Goal: Transaction & Acquisition: Book appointment/travel/reservation

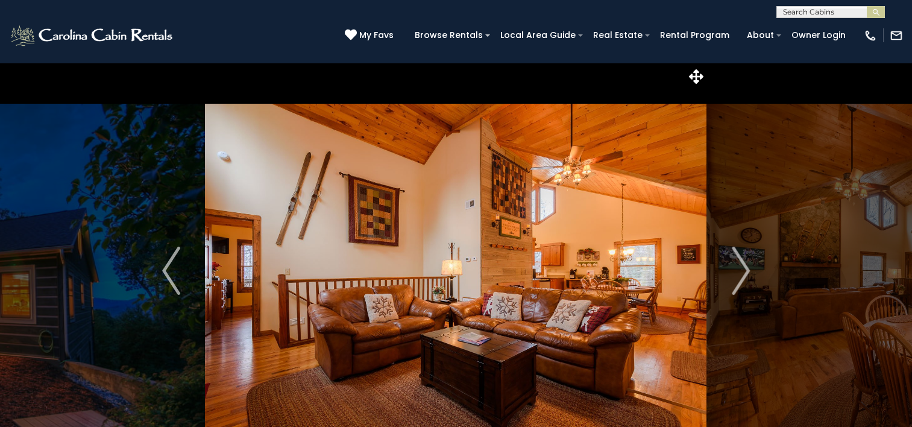
select select "*"
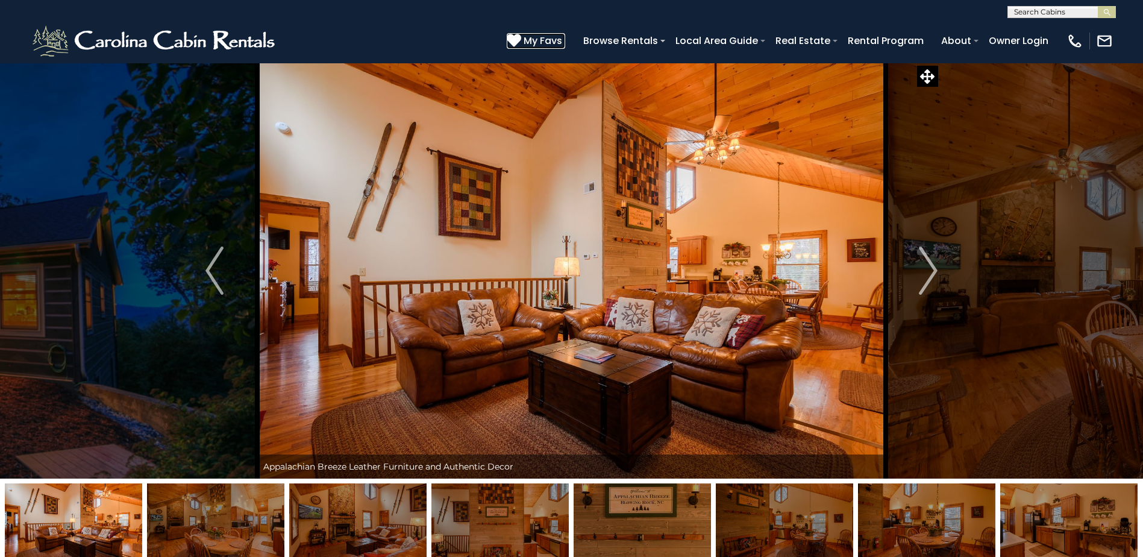
click at [551, 39] on span "My Favs" at bounding box center [543, 40] width 39 height 15
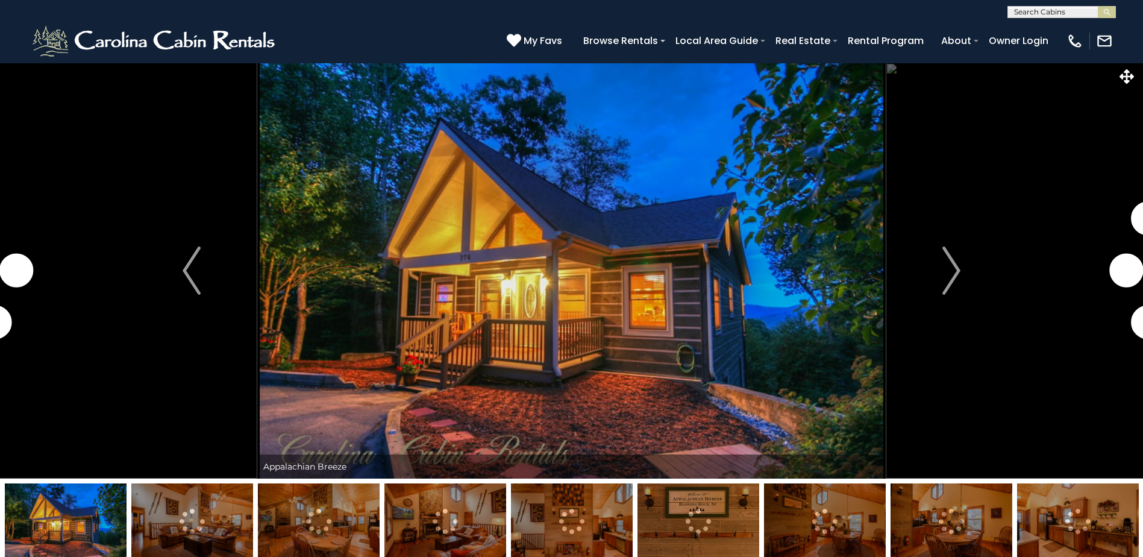
select select "*"
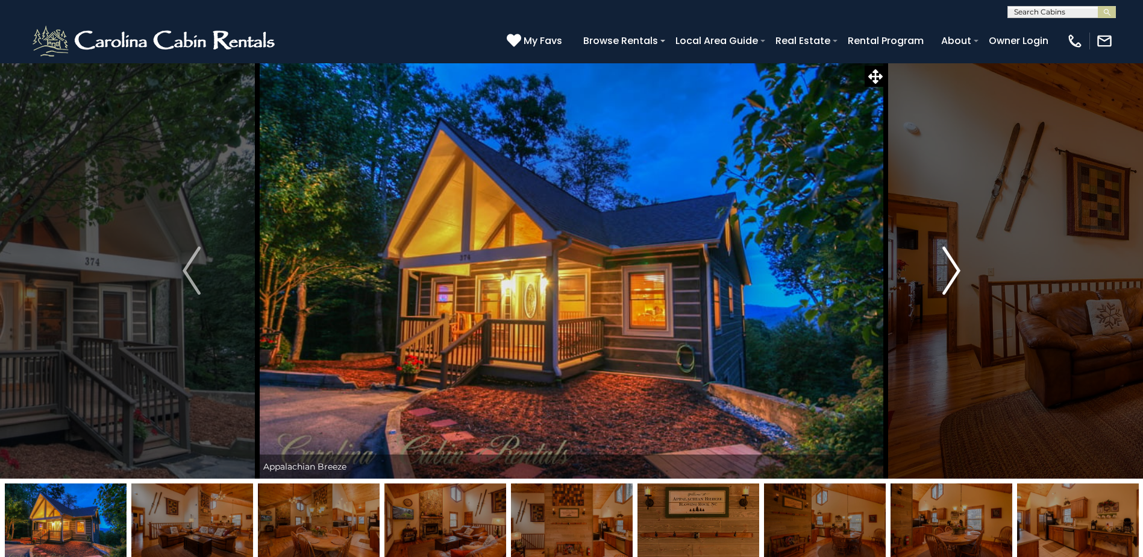
click at [961, 267] on img "Next" at bounding box center [952, 270] width 18 height 48
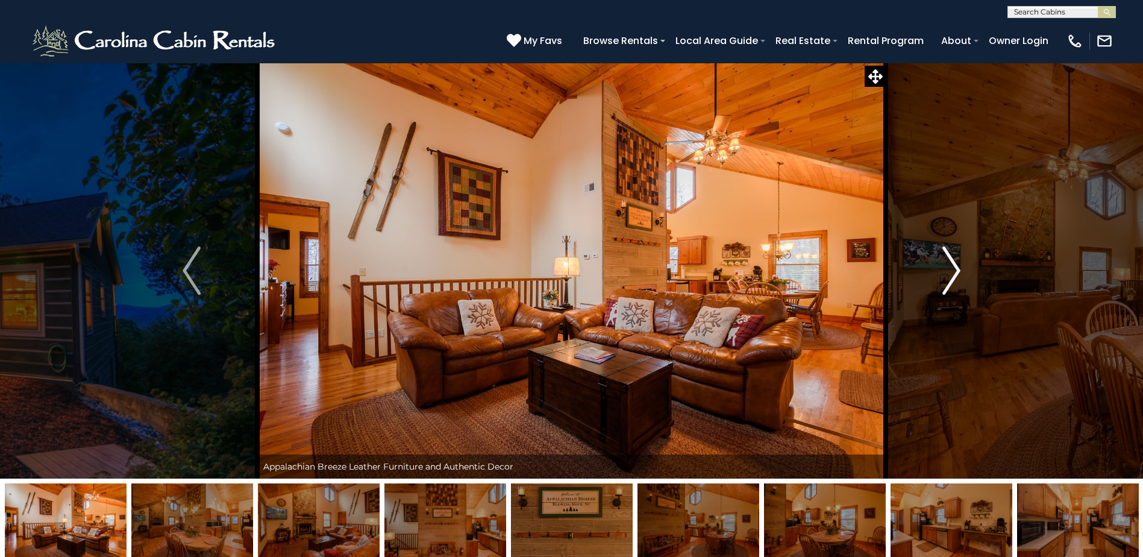
click at [959, 267] on img "Next" at bounding box center [952, 270] width 18 height 48
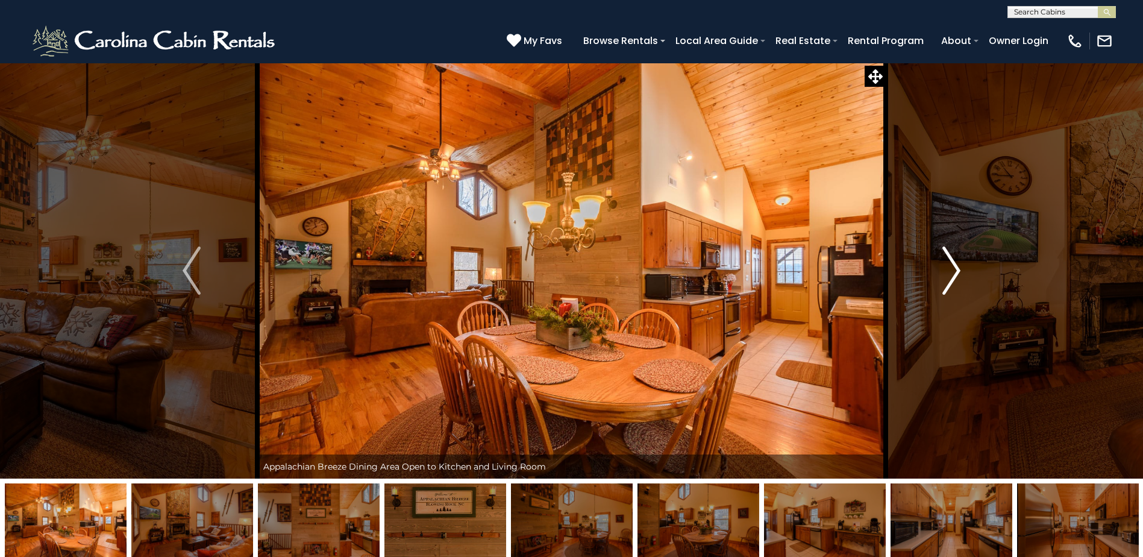
click at [958, 267] on img "Next" at bounding box center [952, 270] width 18 height 48
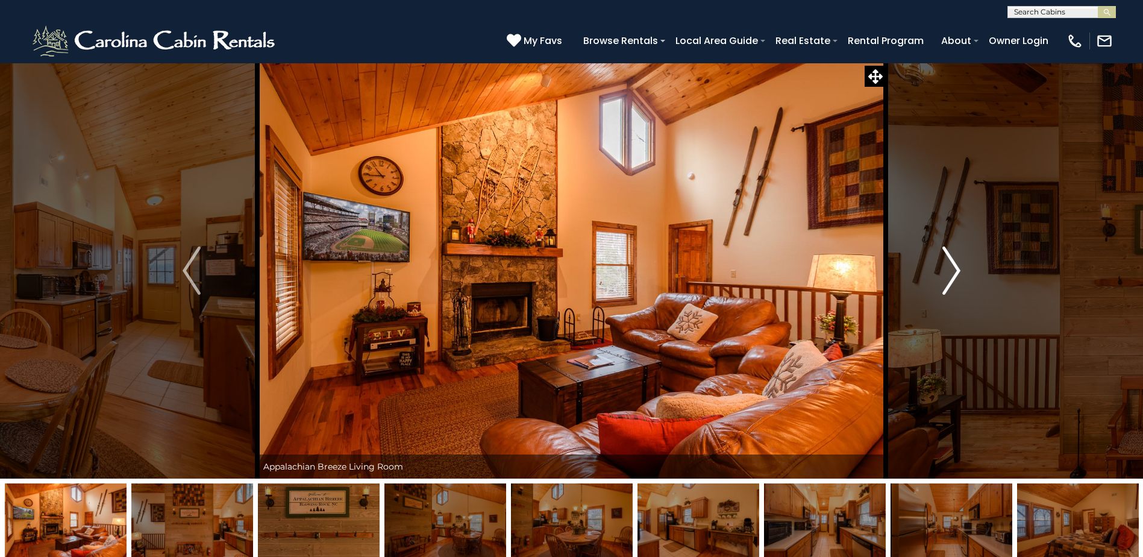
click at [957, 267] on img "Next" at bounding box center [952, 270] width 18 height 48
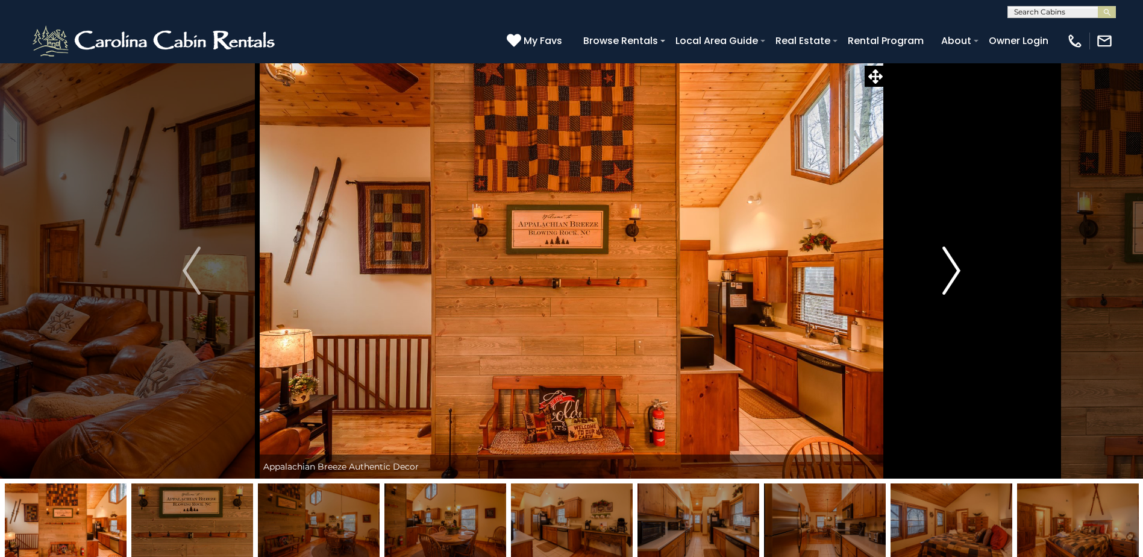
click at [957, 268] on img "Next" at bounding box center [952, 270] width 18 height 48
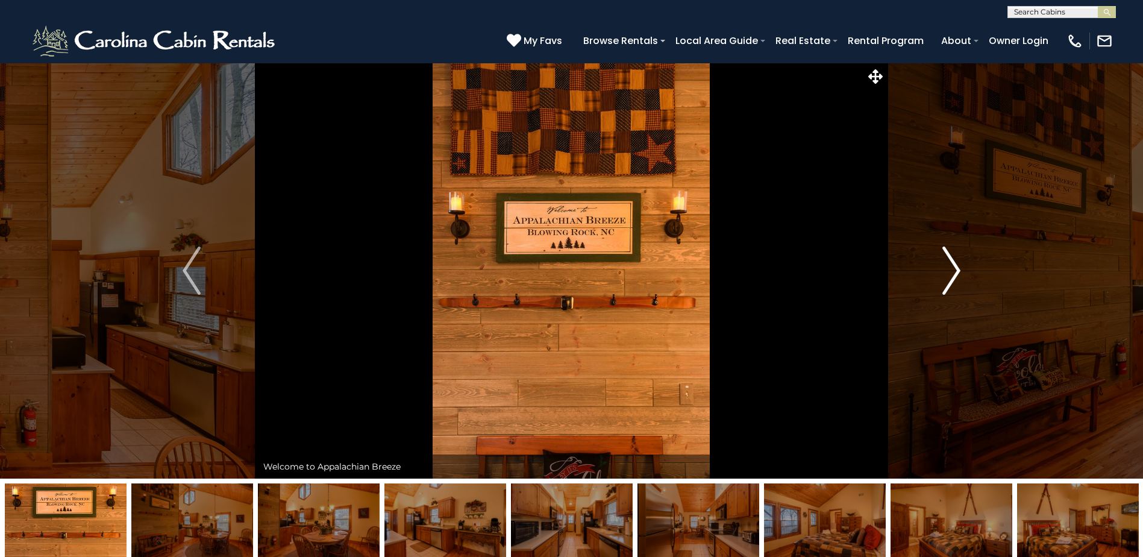
click at [957, 268] on img "Next" at bounding box center [952, 270] width 18 height 48
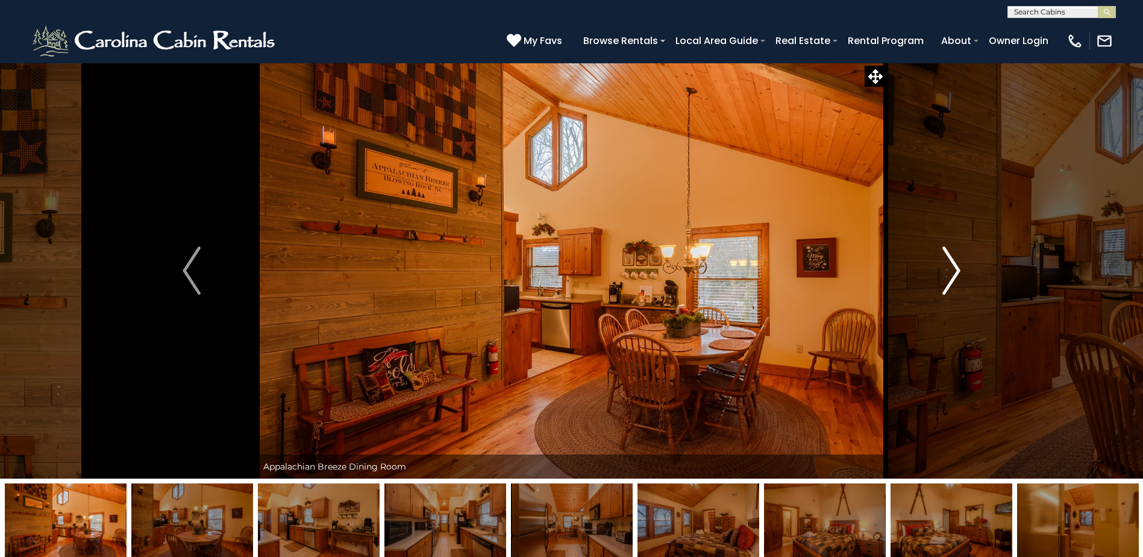
click at [957, 268] on img "Next" at bounding box center [952, 270] width 18 height 48
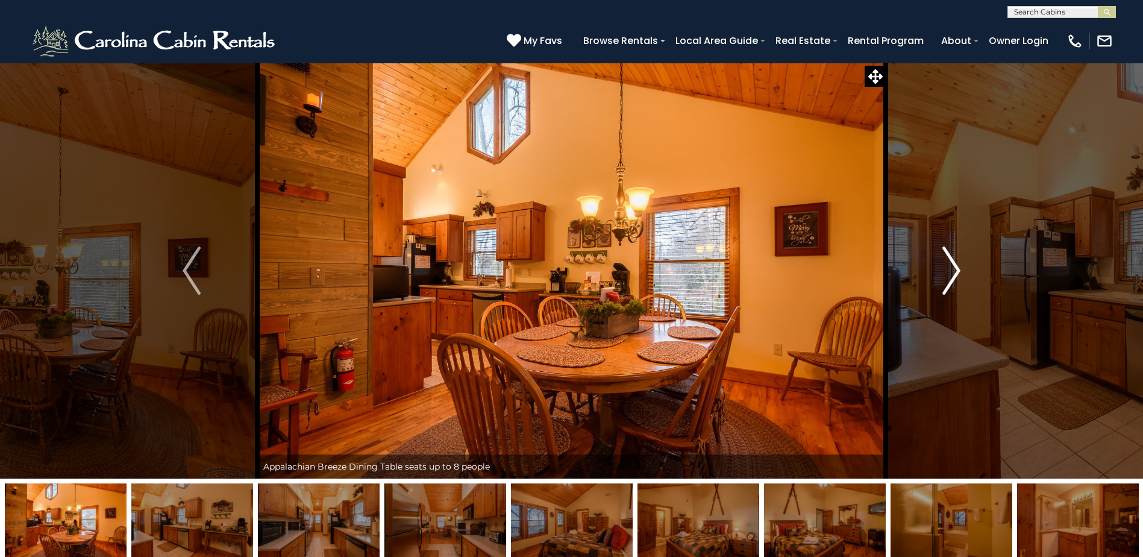
click at [957, 268] on img "Next" at bounding box center [952, 270] width 18 height 48
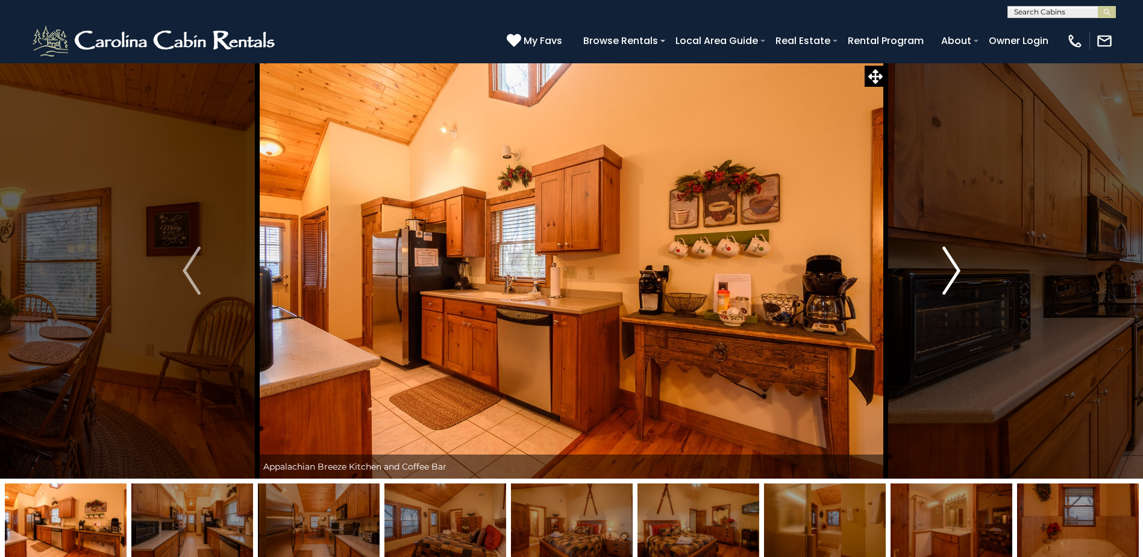
click at [957, 268] on img "Next" at bounding box center [952, 270] width 18 height 48
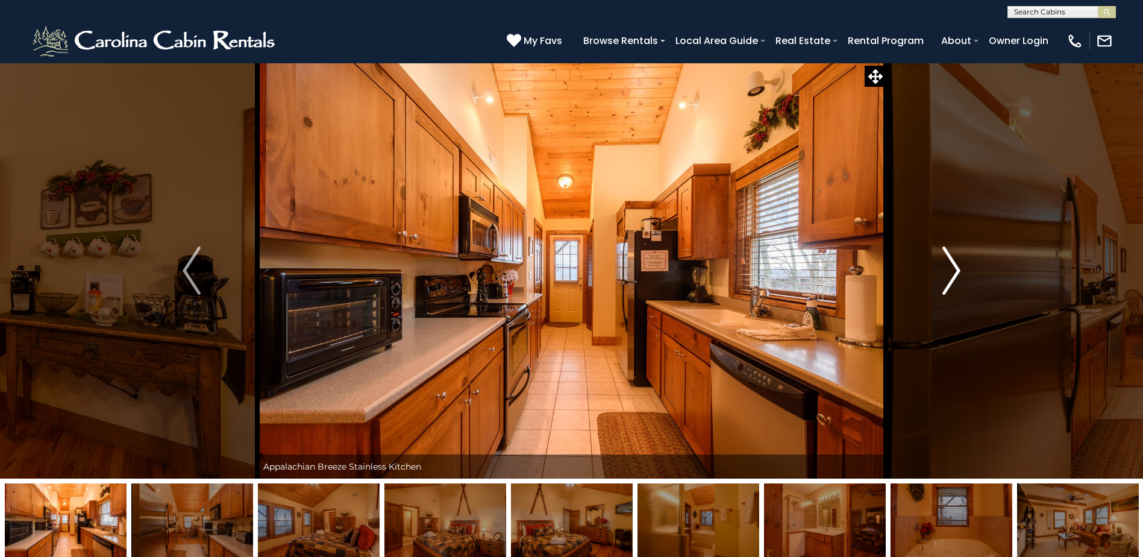
click at [955, 268] on img "Next" at bounding box center [952, 270] width 18 height 48
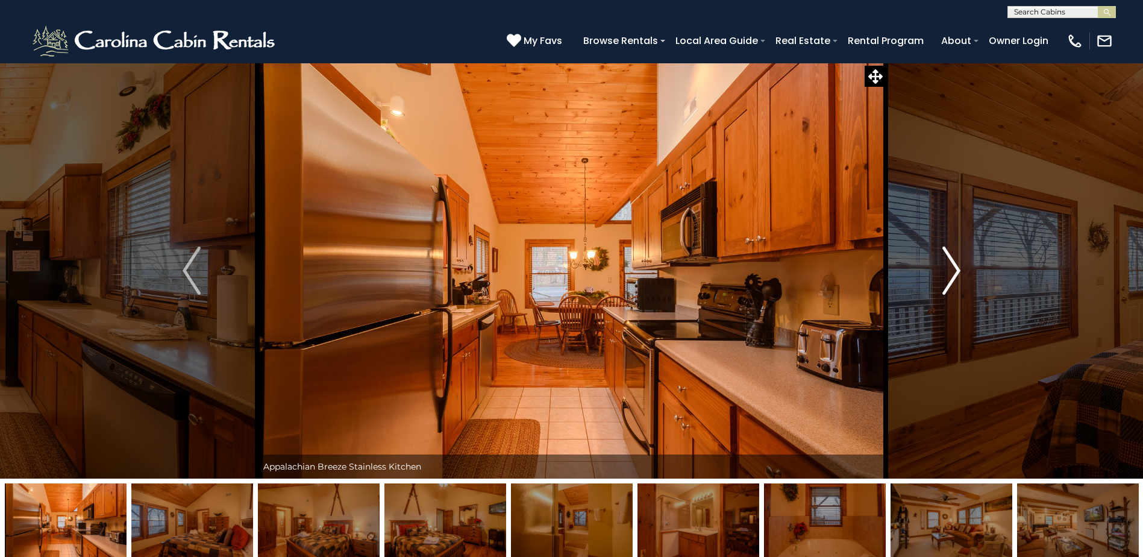
click at [955, 268] on img "Next" at bounding box center [952, 270] width 18 height 48
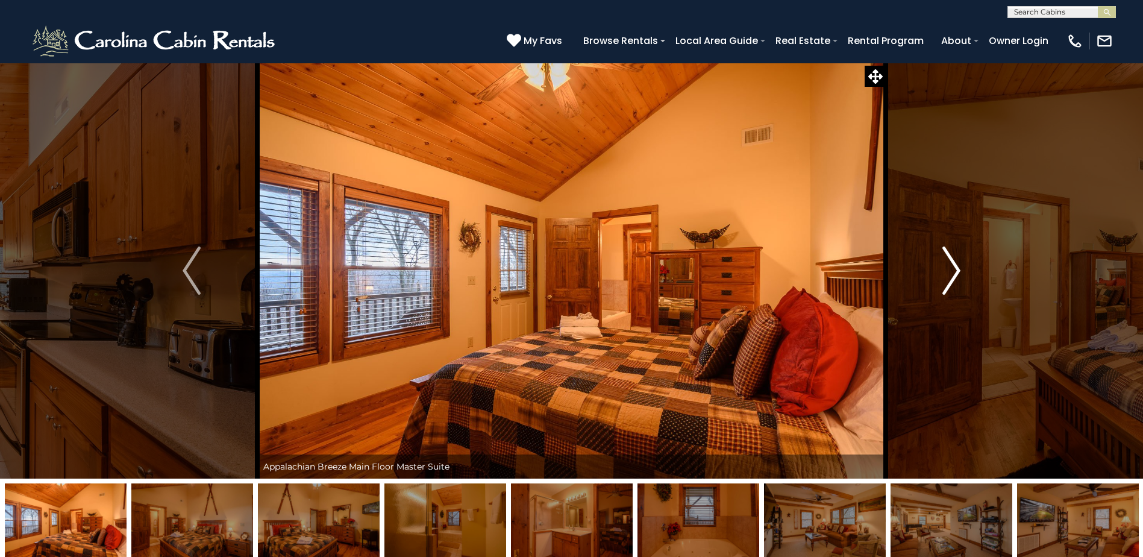
click at [955, 268] on img "Next" at bounding box center [952, 270] width 18 height 48
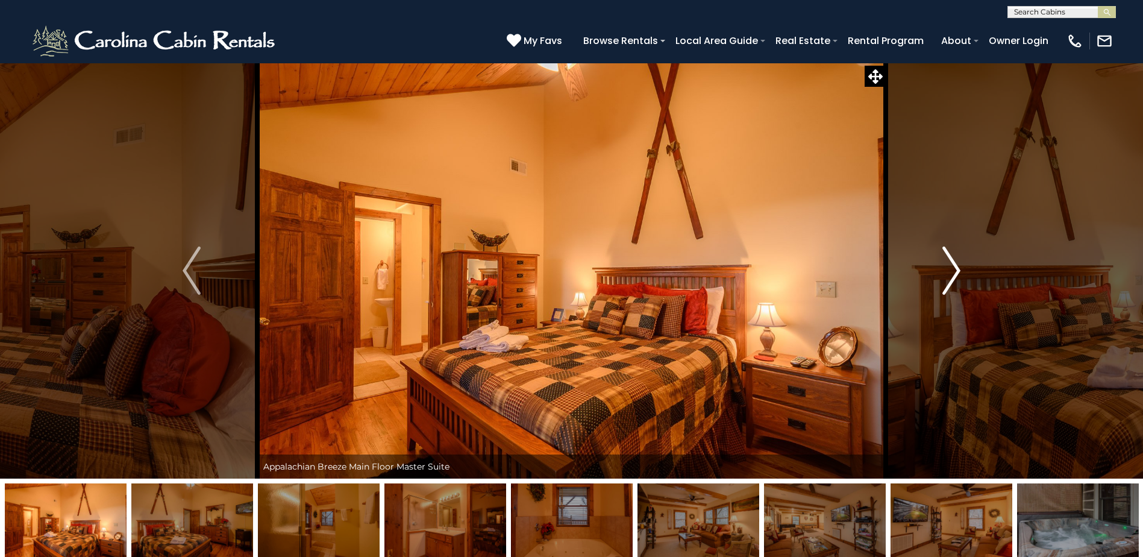
click at [955, 268] on img "Next" at bounding box center [952, 270] width 18 height 48
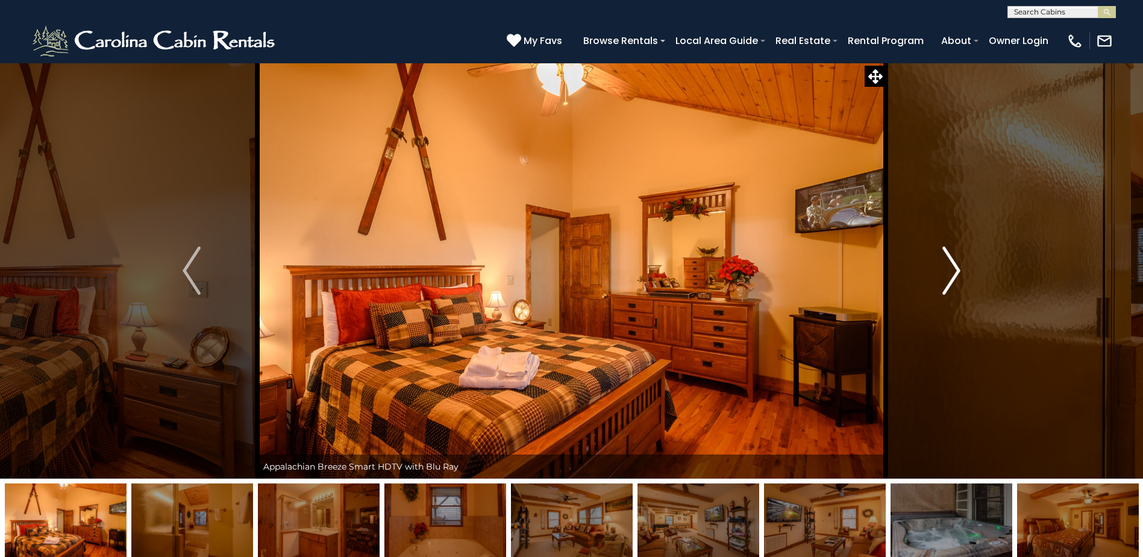
click at [955, 268] on img "Next" at bounding box center [952, 270] width 18 height 48
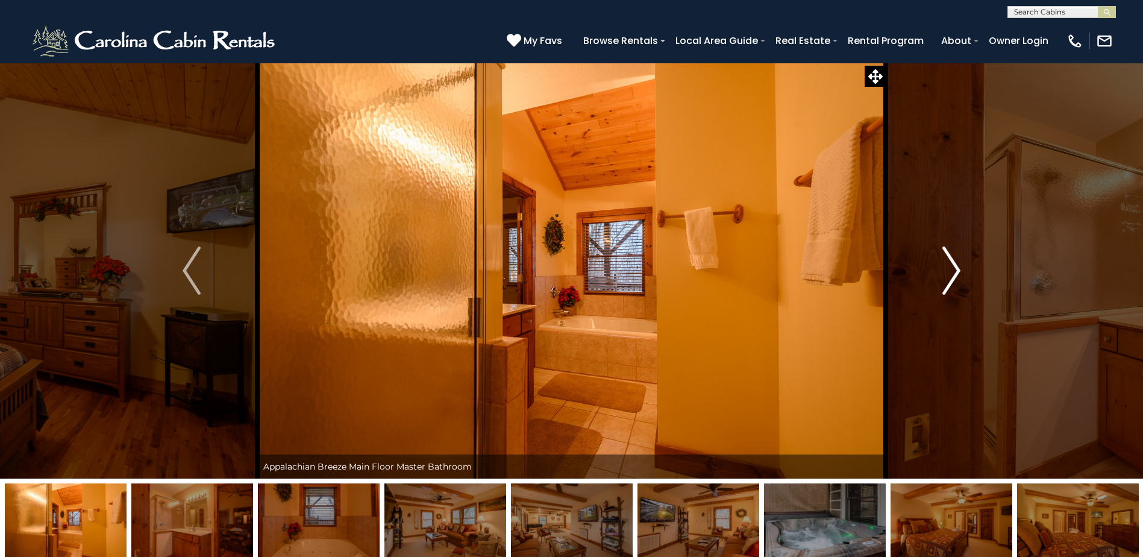
click at [955, 268] on img "Next" at bounding box center [952, 270] width 18 height 48
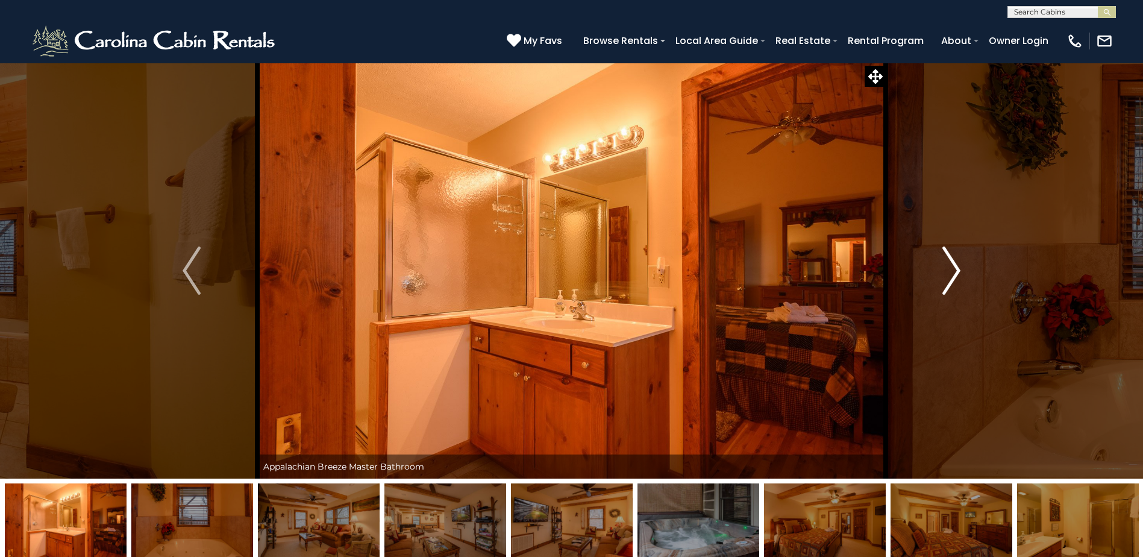
click at [955, 268] on img "Next" at bounding box center [952, 270] width 18 height 48
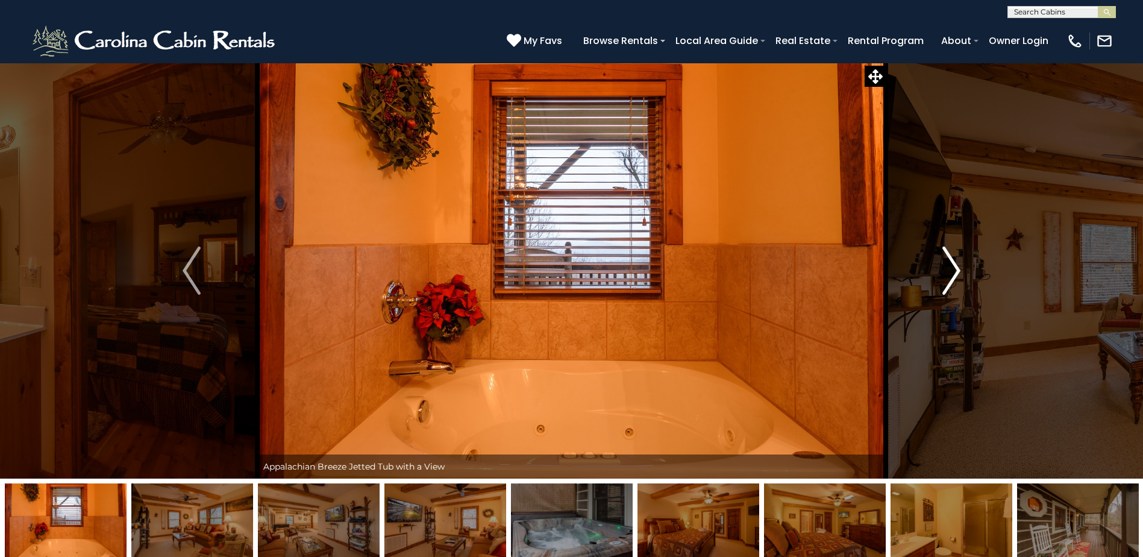
click at [955, 268] on img "Next" at bounding box center [952, 270] width 18 height 48
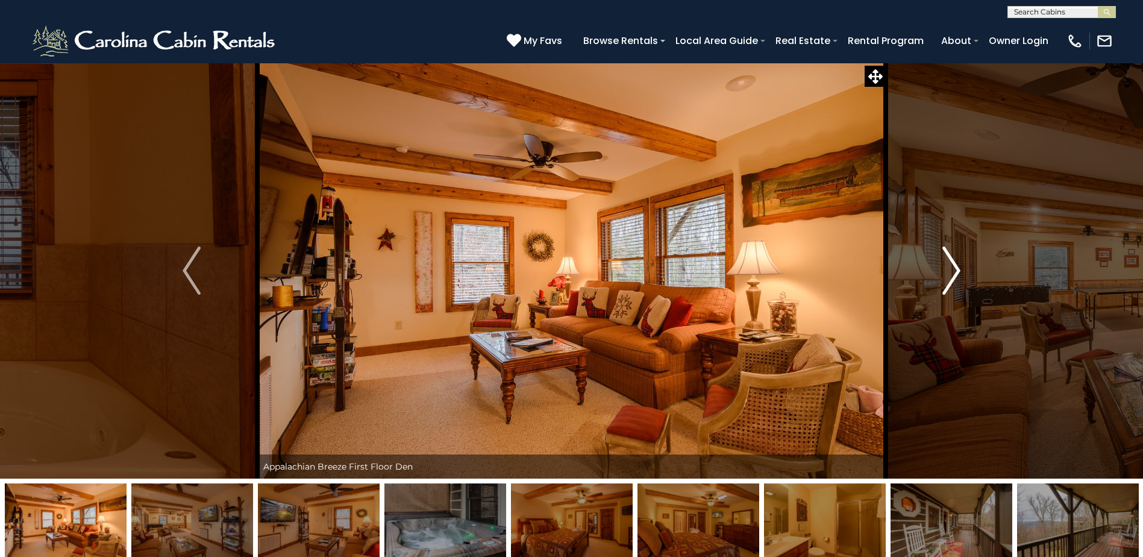
click at [955, 268] on img "Next" at bounding box center [952, 270] width 18 height 48
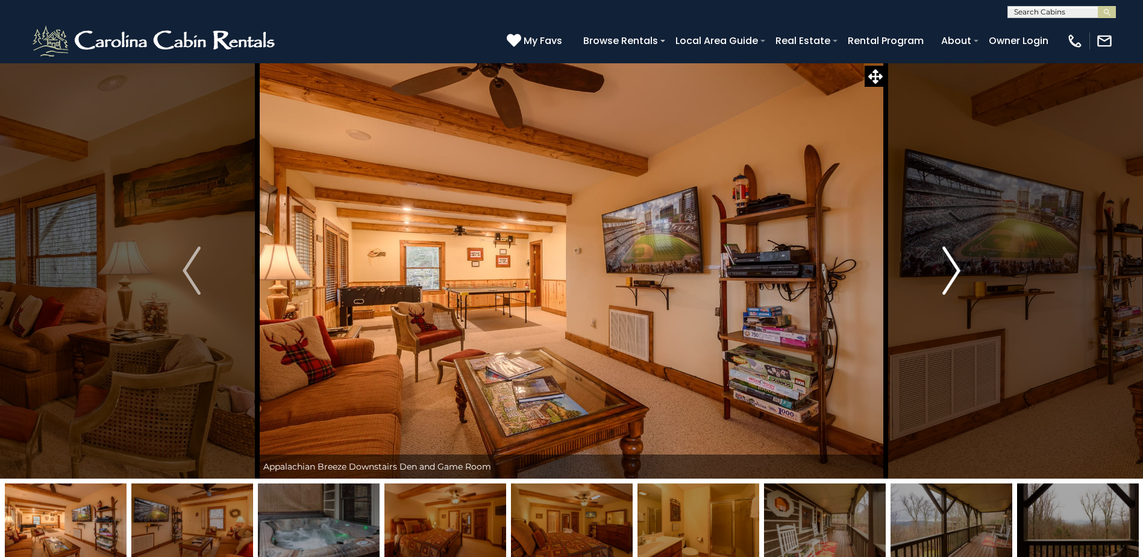
click at [955, 268] on img "Next" at bounding box center [952, 270] width 18 height 48
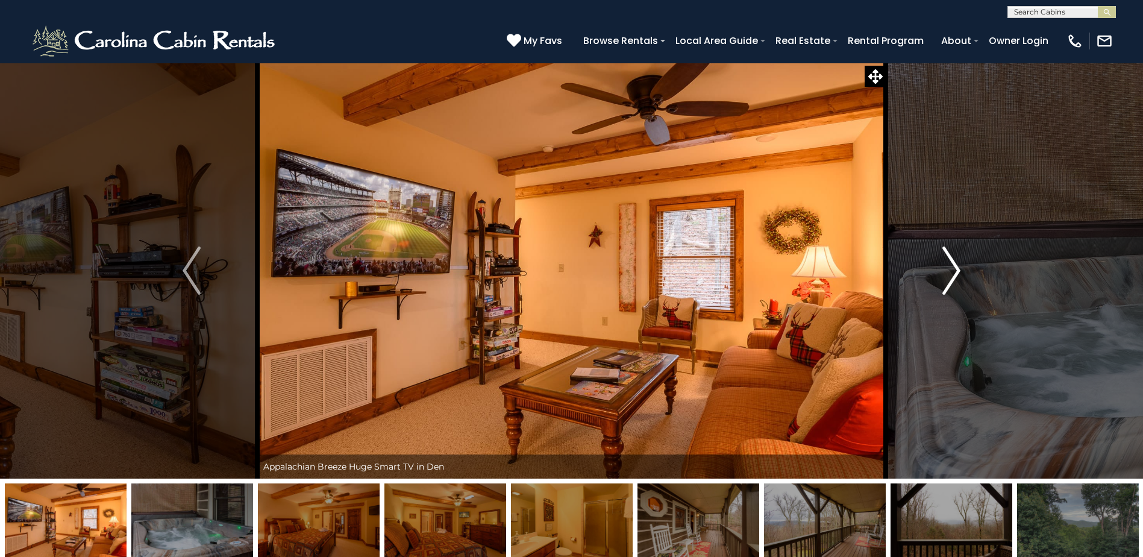
click at [953, 268] on img "Next" at bounding box center [952, 270] width 18 height 48
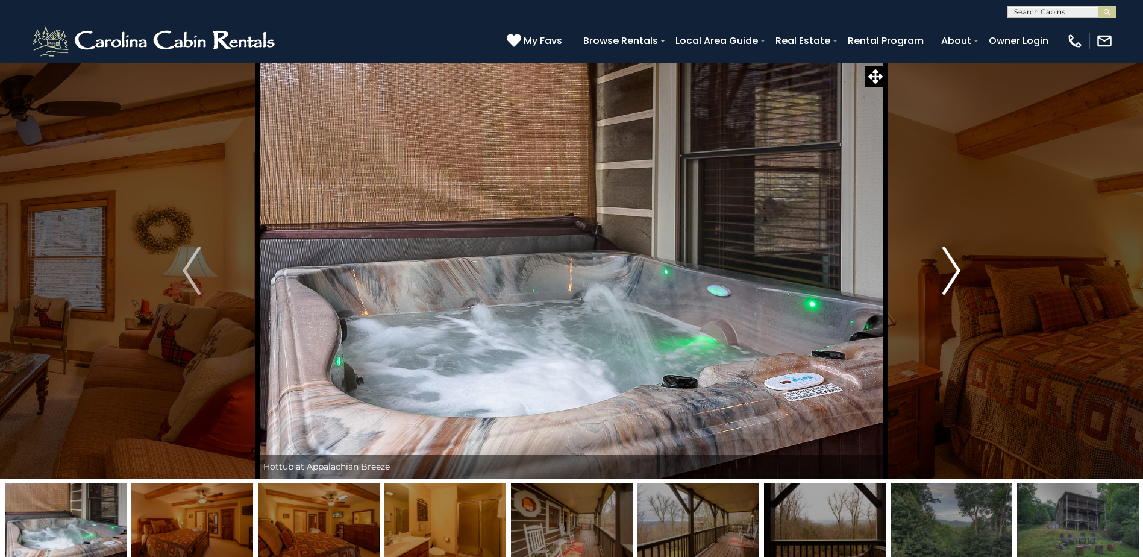
click at [953, 268] on img "Next" at bounding box center [952, 270] width 18 height 48
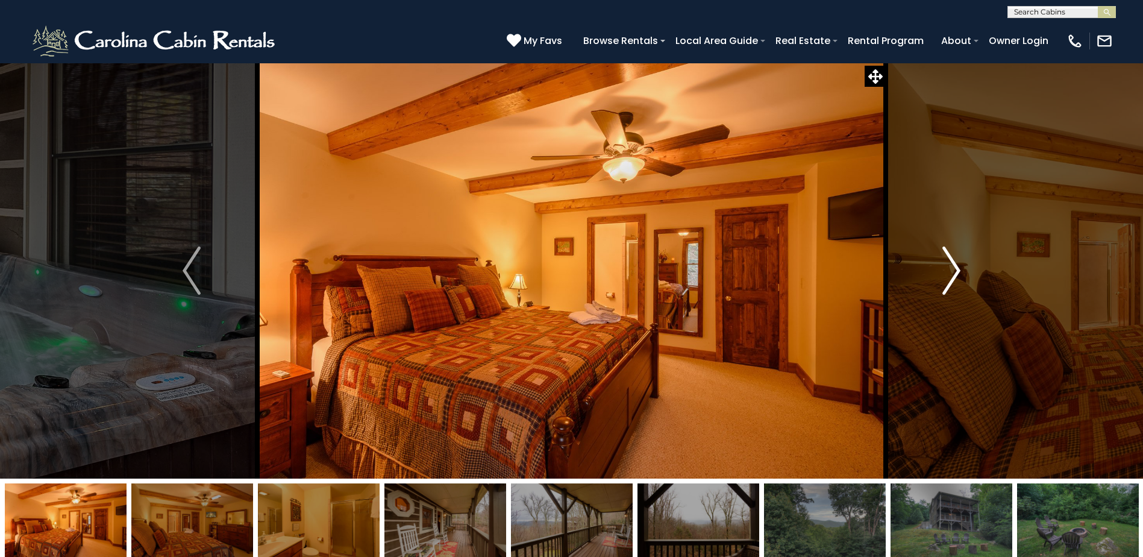
click at [953, 268] on img "Next" at bounding box center [952, 270] width 18 height 48
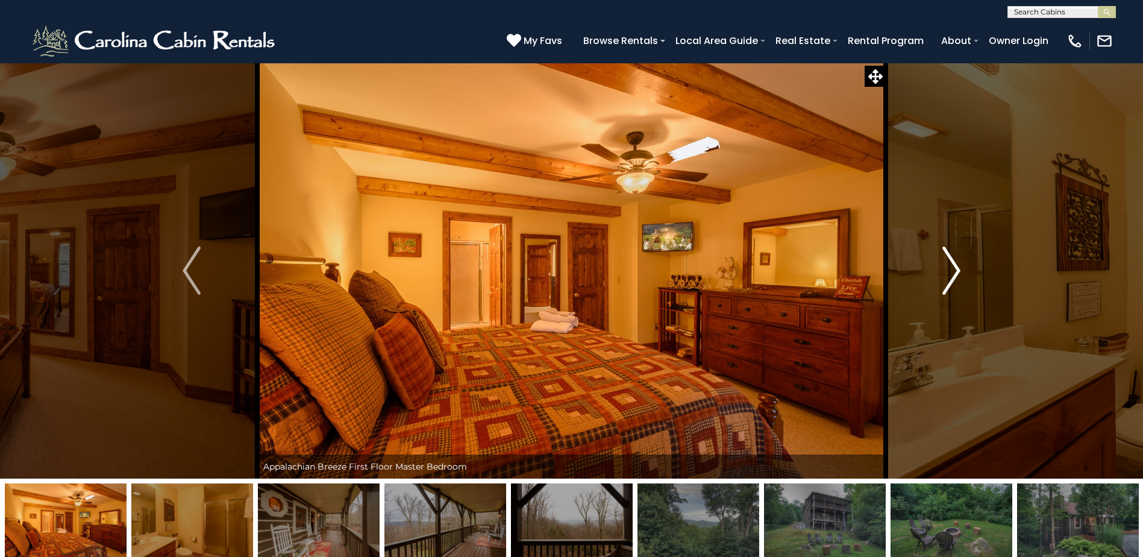
click at [953, 268] on img "Next" at bounding box center [952, 270] width 18 height 48
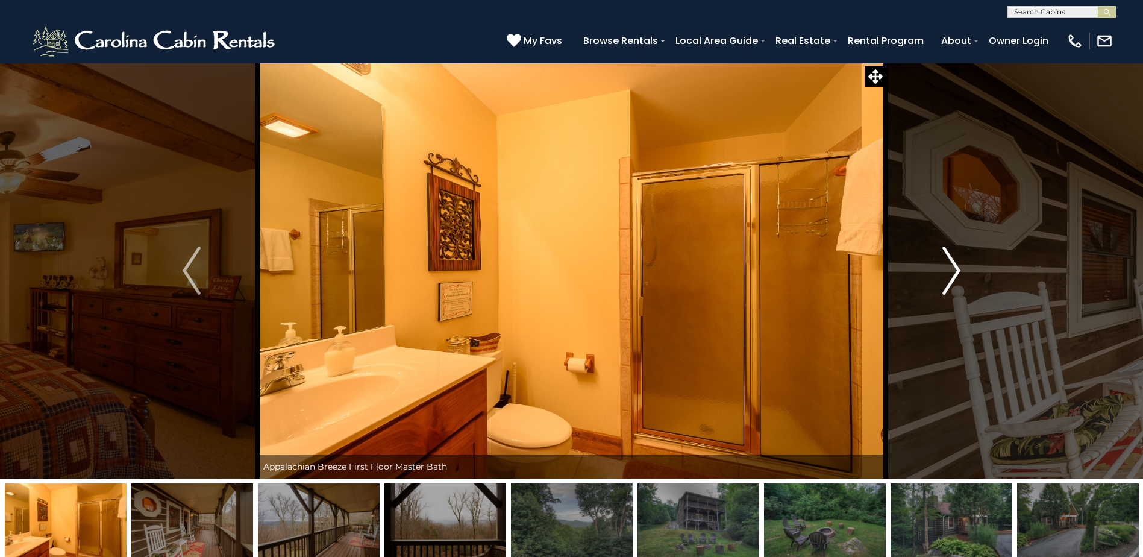
click at [953, 268] on img "Next" at bounding box center [952, 270] width 18 height 48
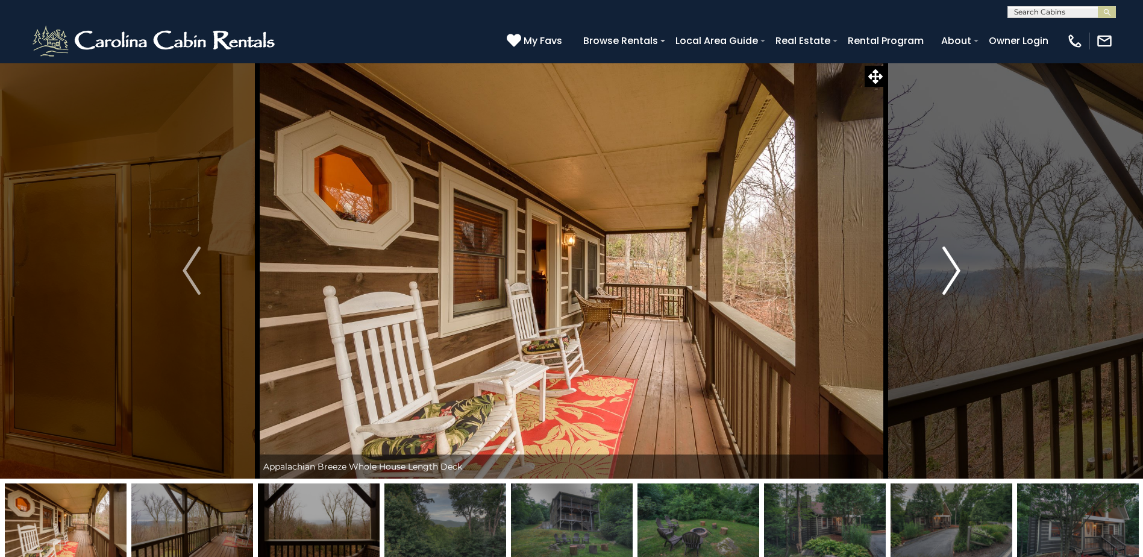
click at [959, 270] on img "Next" at bounding box center [952, 270] width 18 height 48
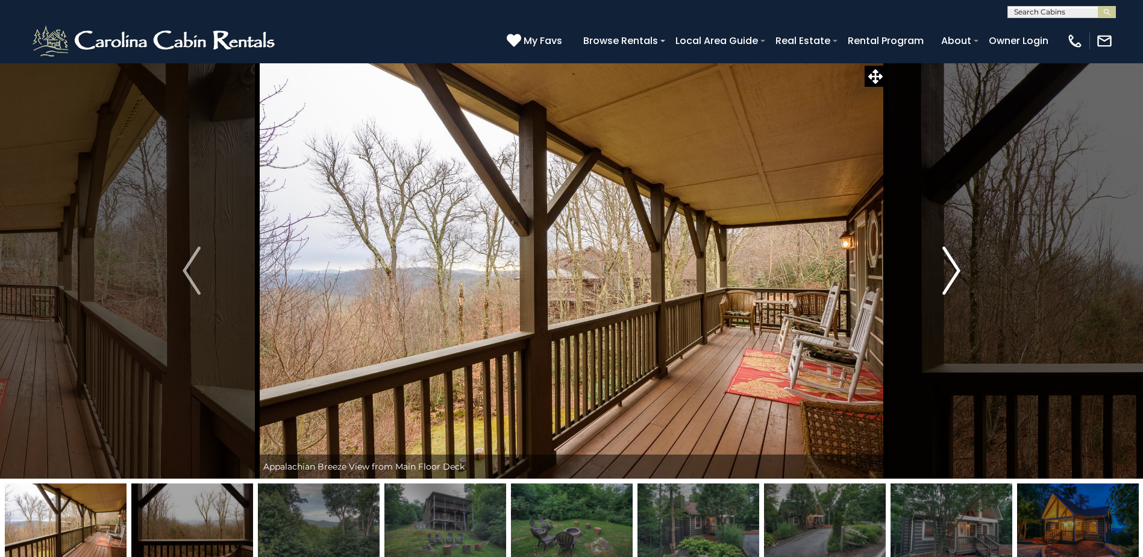
click at [959, 270] on img "Next" at bounding box center [952, 270] width 18 height 48
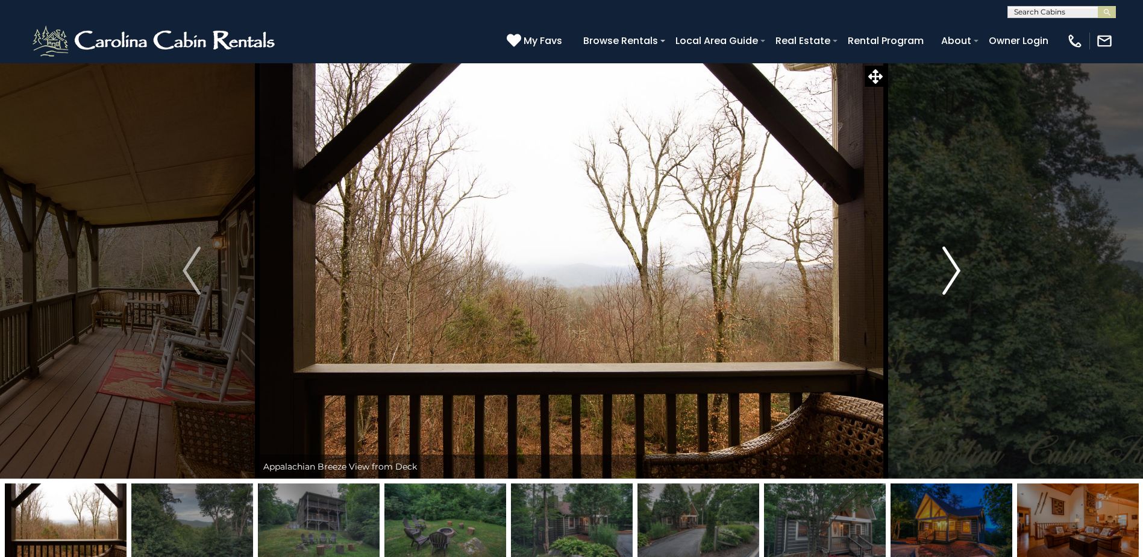
click at [959, 270] on img "Next" at bounding box center [952, 270] width 18 height 48
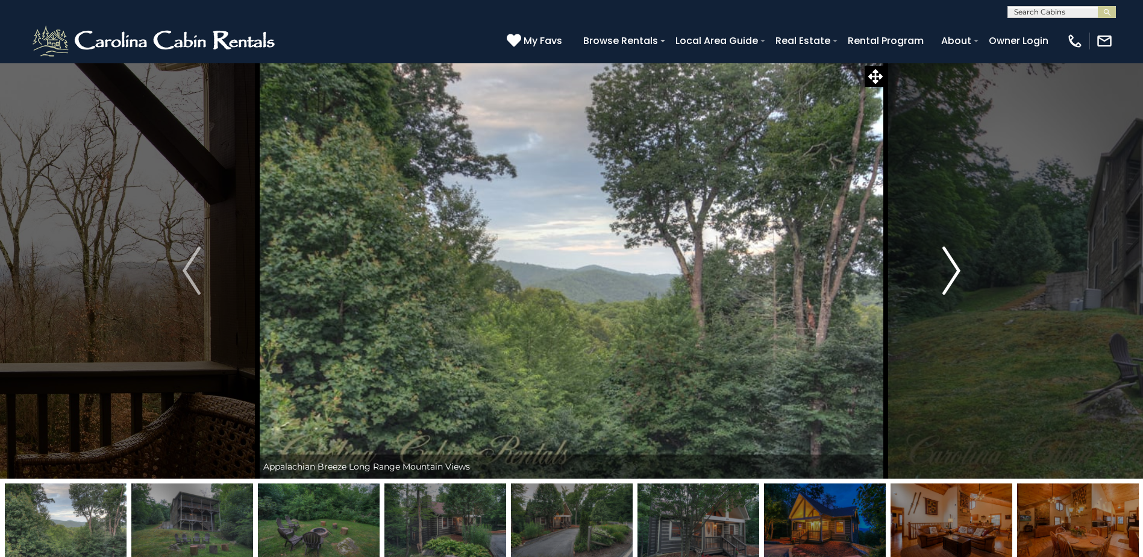
click at [959, 270] on img "Next" at bounding box center [952, 270] width 18 height 48
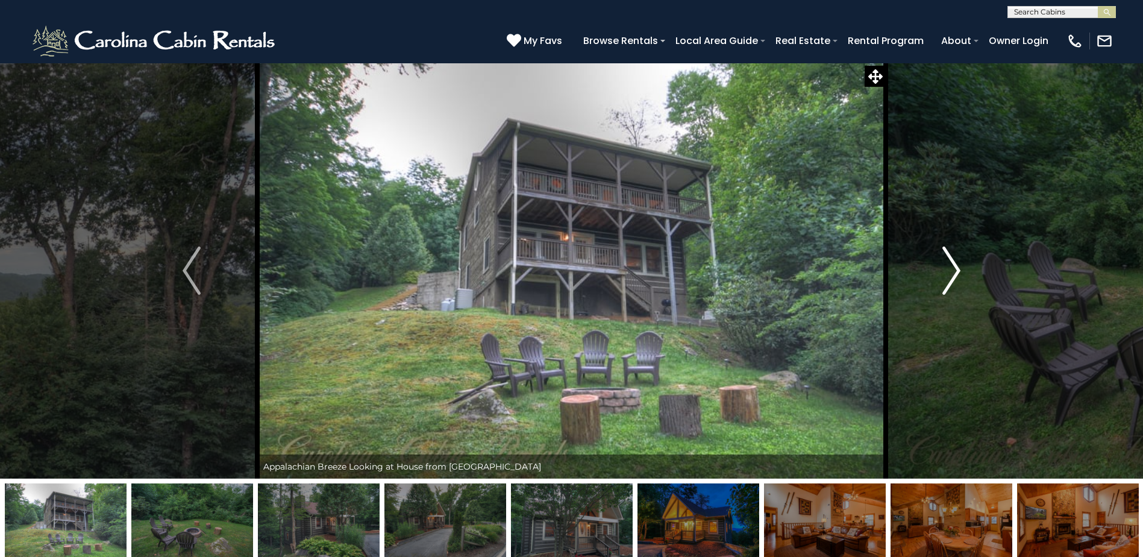
click at [959, 270] on img "Next" at bounding box center [952, 270] width 18 height 48
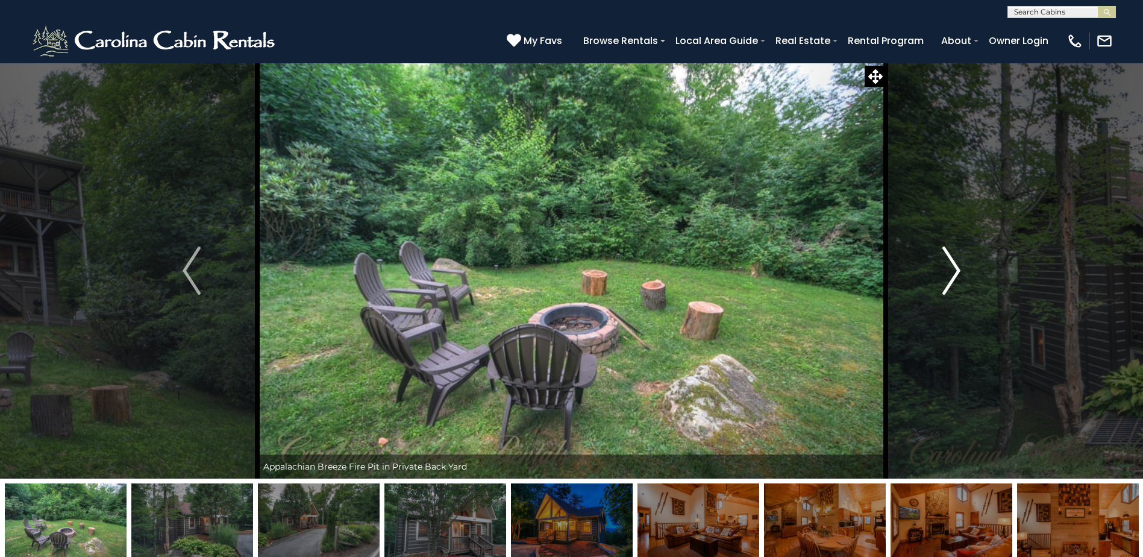
click at [959, 270] on img "Next" at bounding box center [952, 270] width 18 height 48
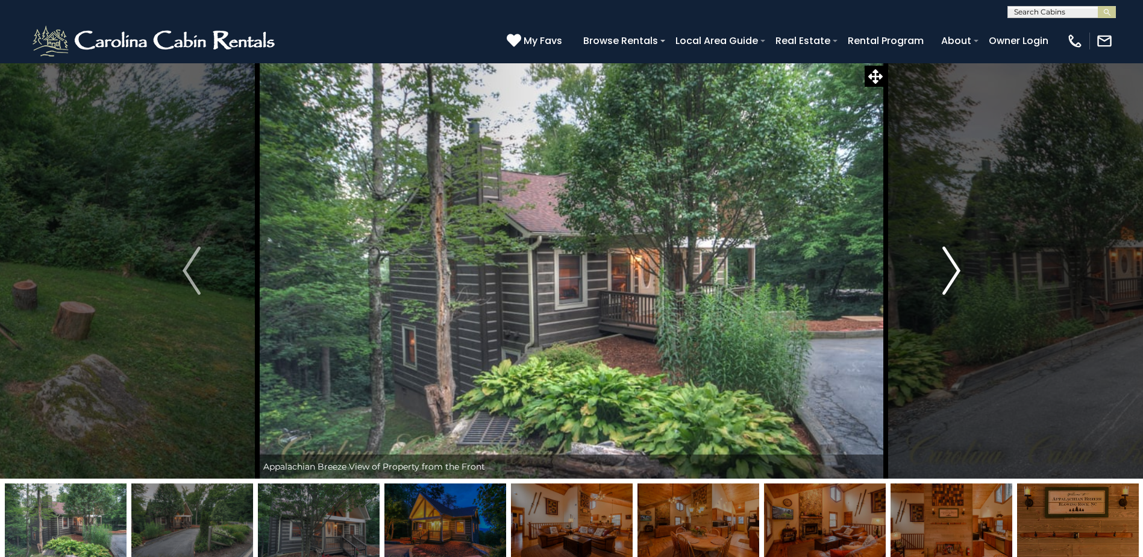
click at [959, 270] on img "Next" at bounding box center [952, 270] width 18 height 48
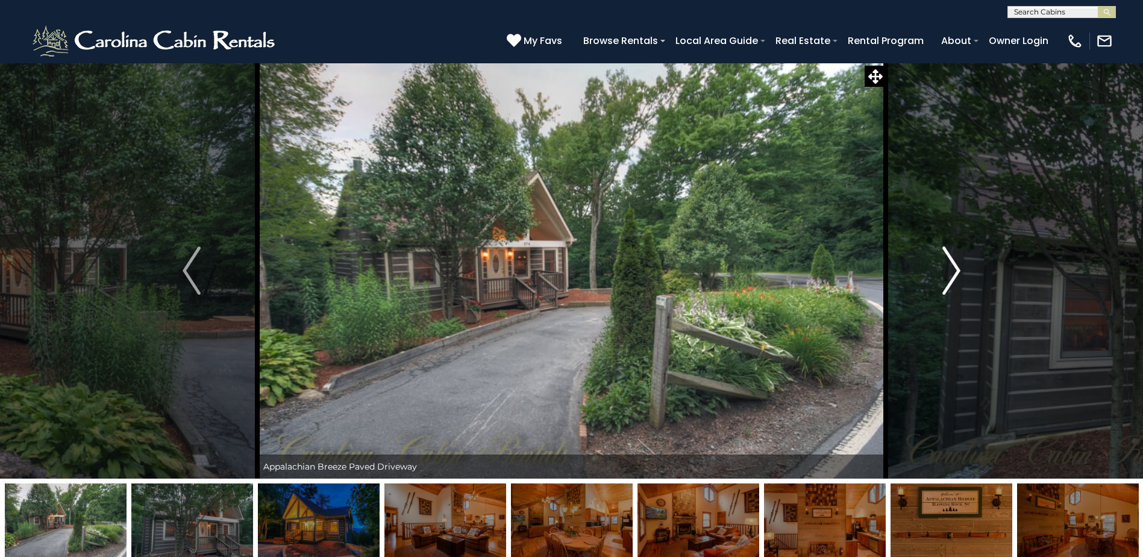
click at [959, 270] on img "Next" at bounding box center [952, 270] width 18 height 48
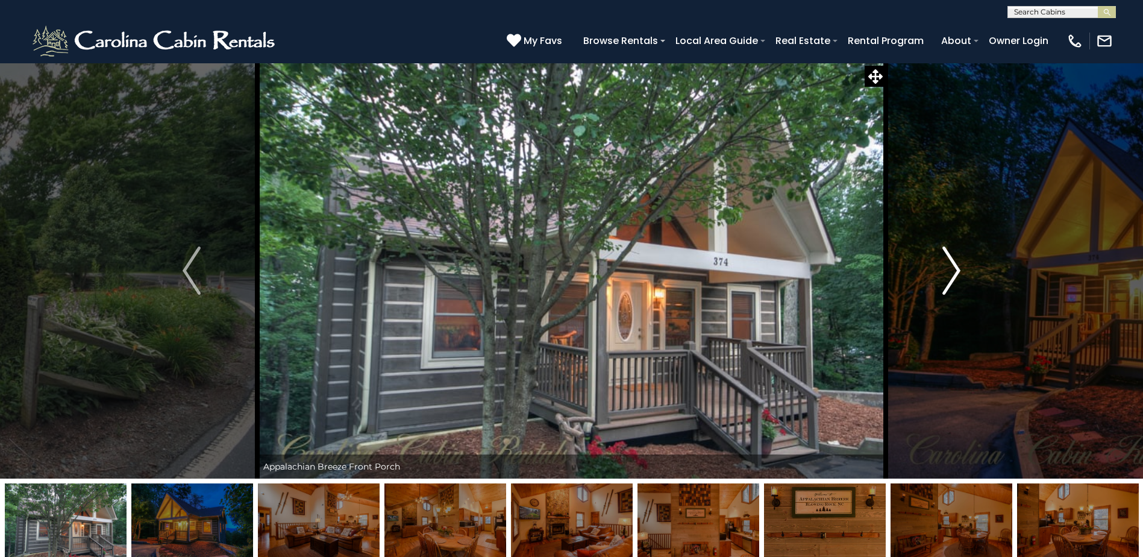
click at [959, 270] on img "Next" at bounding box center [952, 270] width 18 height 48
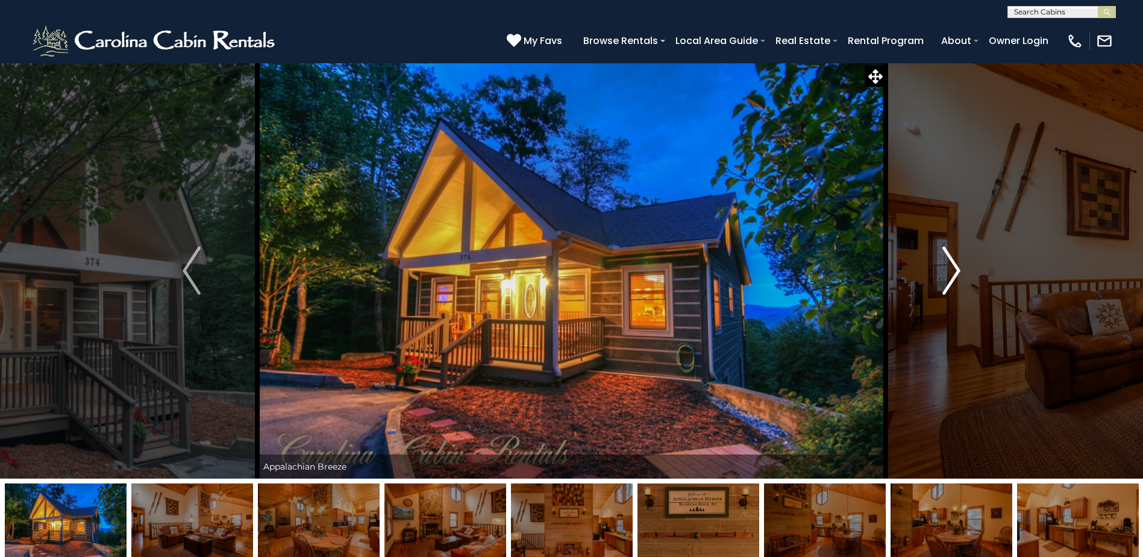
click at [959, 270] on img "Next" at bounding box center [952, 270] width 18 height 48
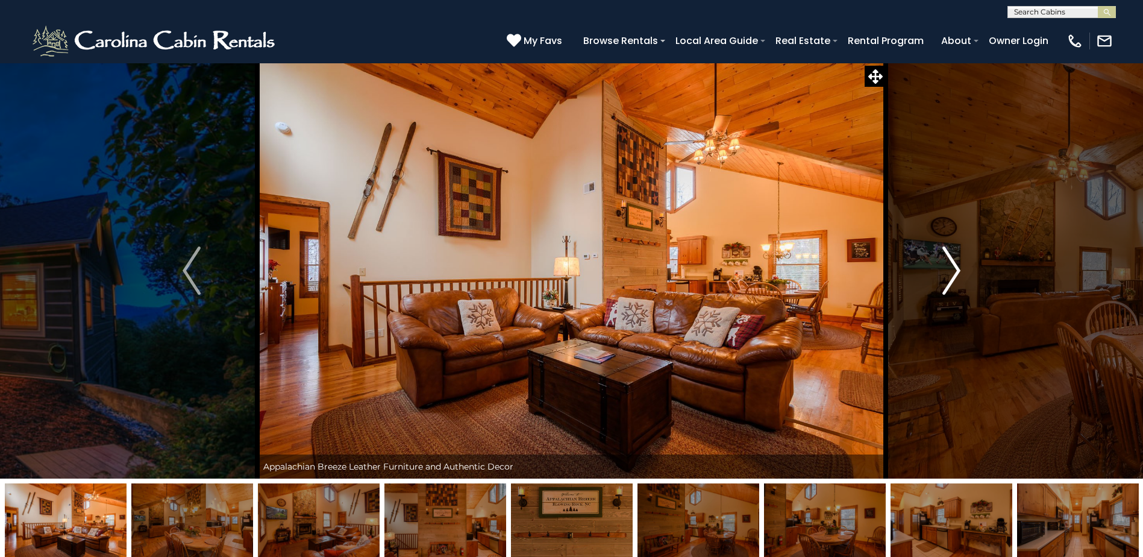
click at [959, 270] on img "Next" at bounding box center [952, 270] width 18 height 48
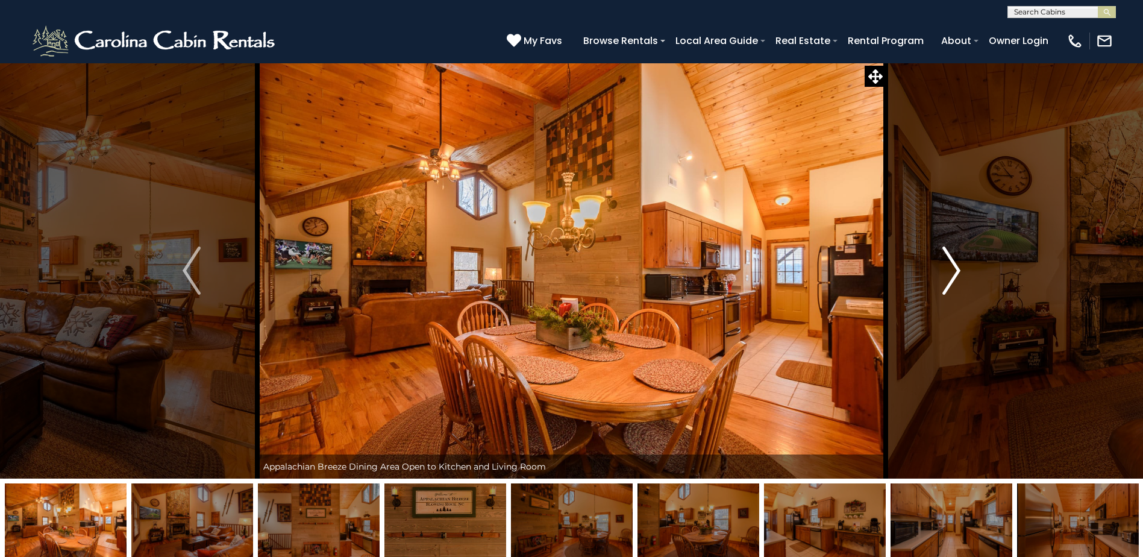
click at [959, 270] on img "Next" at bounding box center [952, 270] width 18 height 48
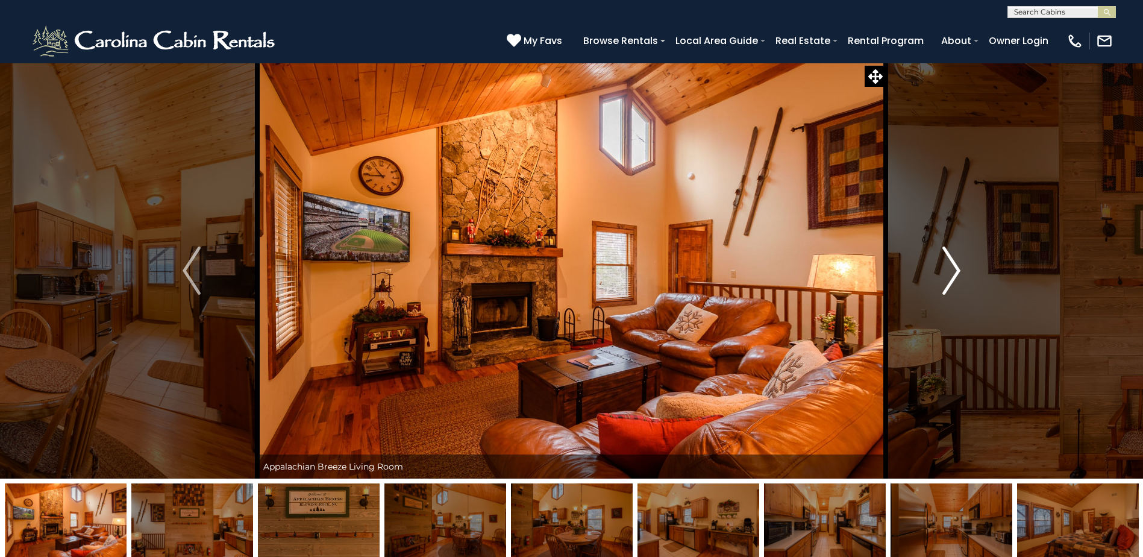
click at [959, 270] on img "Next" at bounding box center [952, 270] width 18 height 48
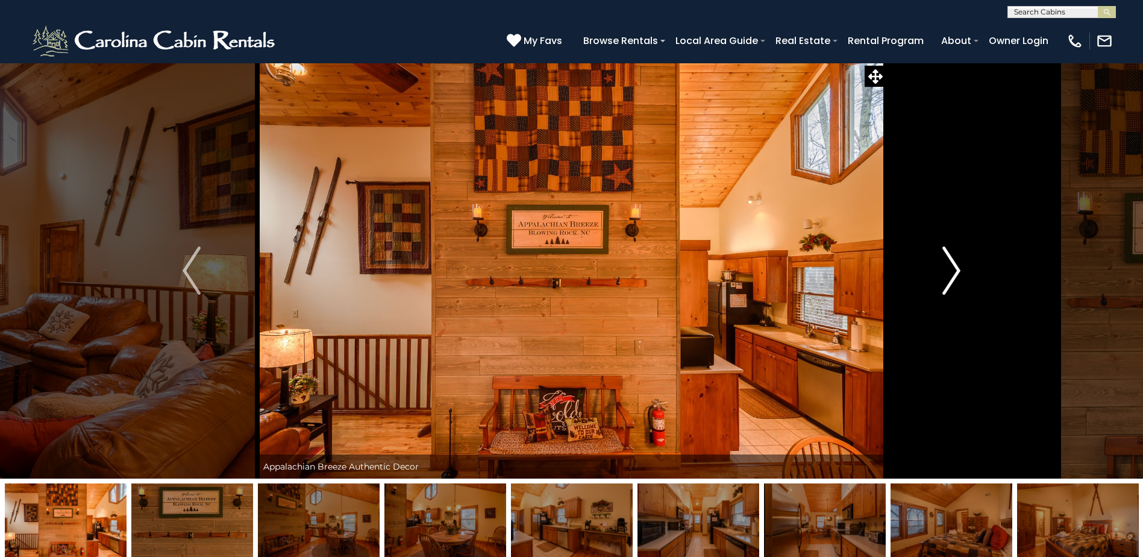
click at [959, 270] on img "Next" at bounding box center [952, 270] width 18 height 48
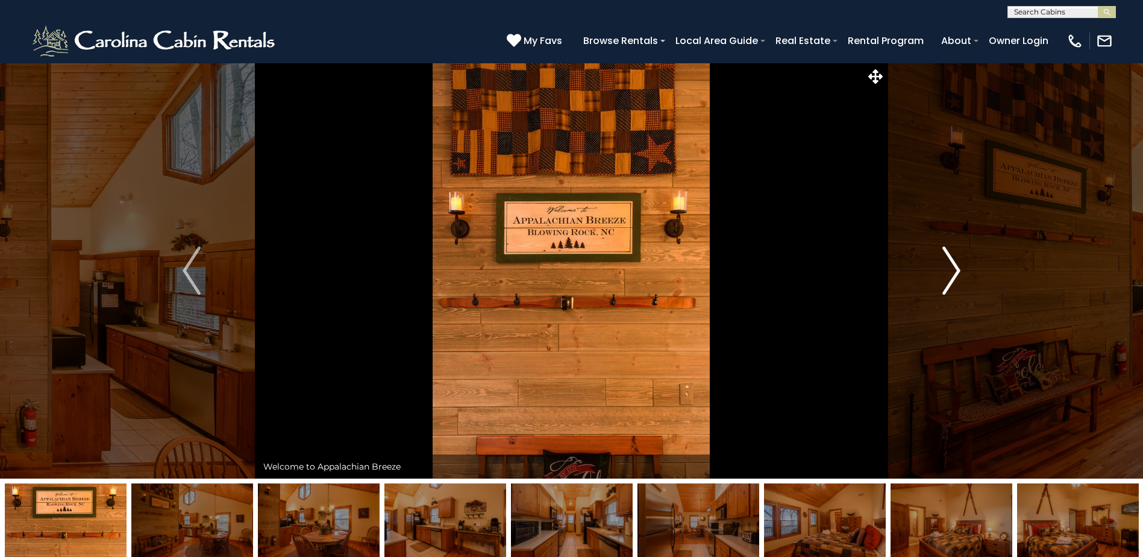
click at [959, 270] on img "Next" at bounding box center [952, 270] width 18 height 48
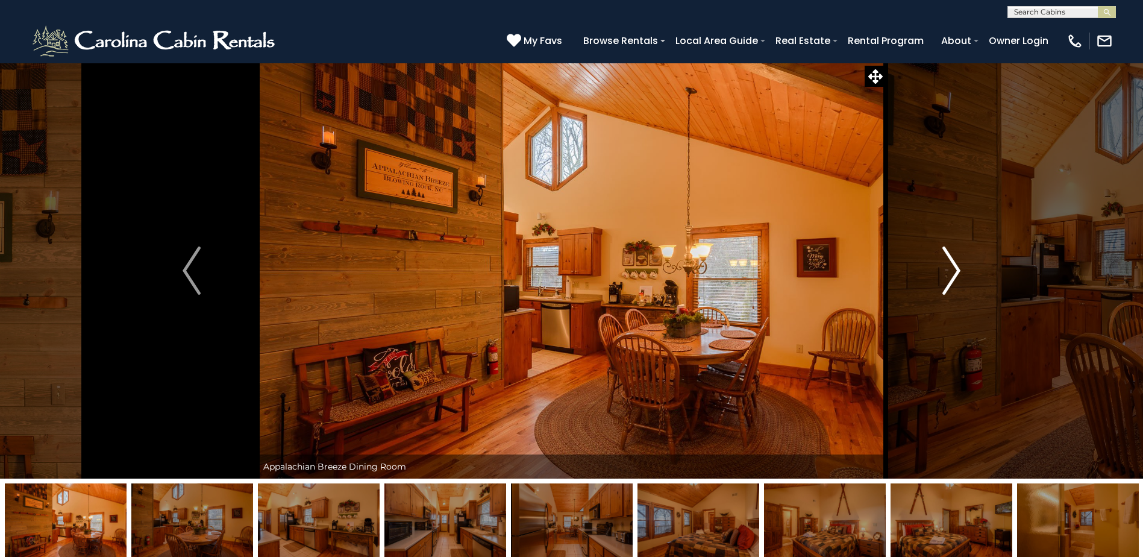
click at [959, 270] on img "Next" at bounding box center [952, 270] width 18 height 48
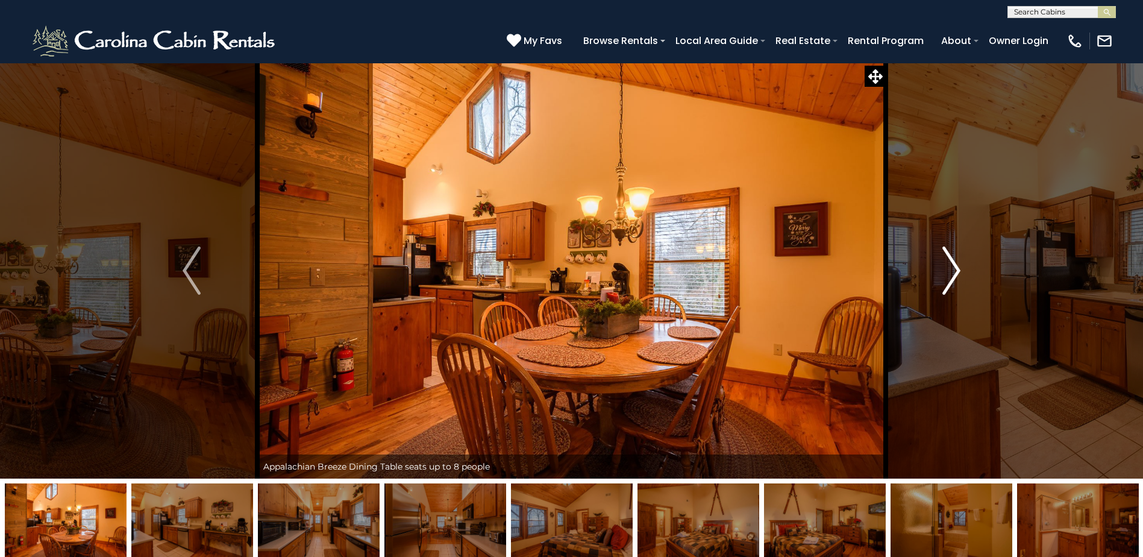
click at [959, 270] on img "Next" at bounding box center [952, 270] width 18 height 48
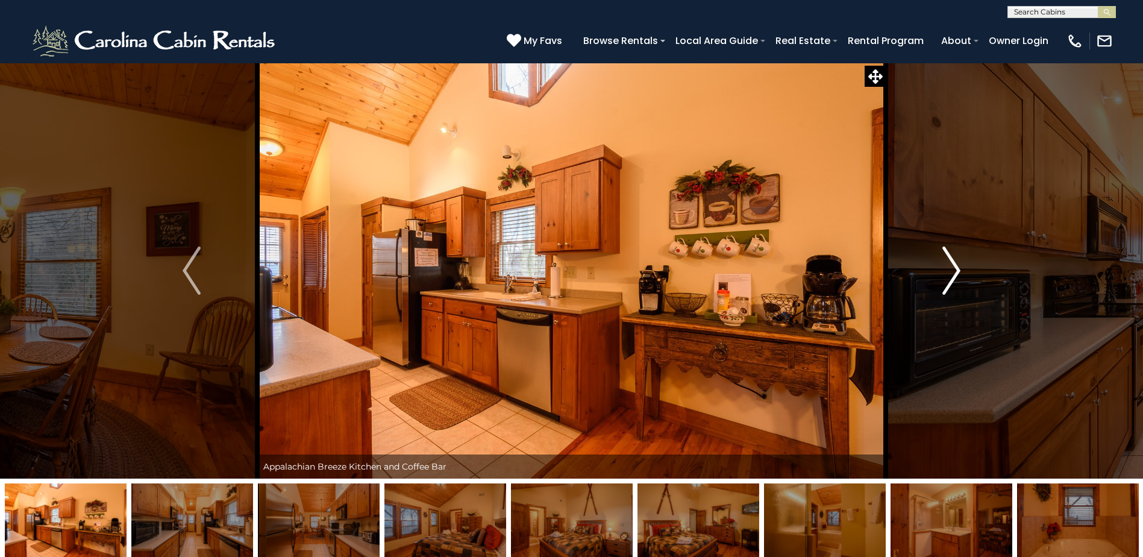
click at [959, 270] on img "Next" at bounding box center [952, 270] width 18 height 48
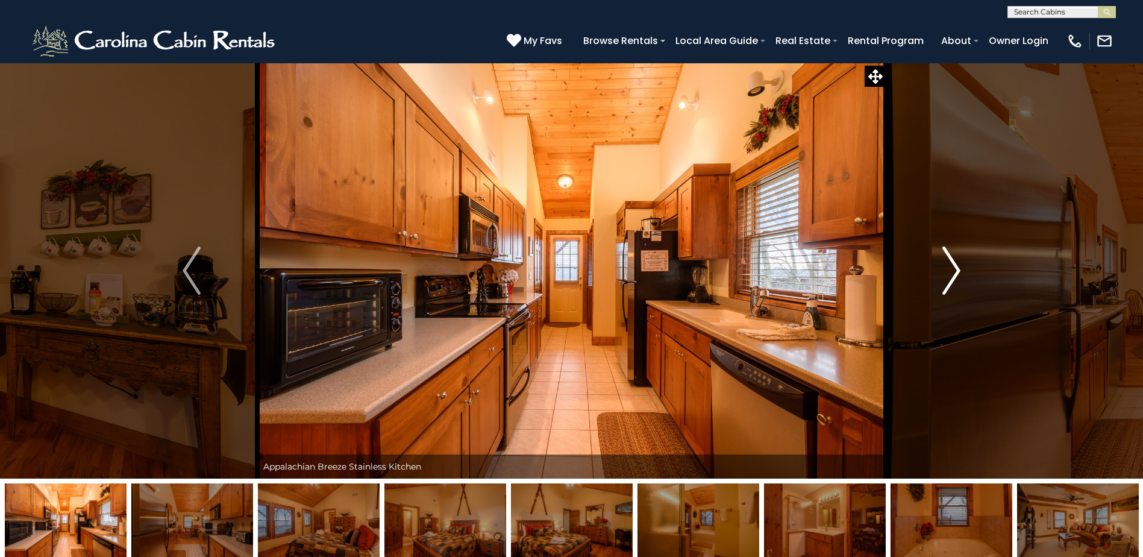
click at [959, 270] on img "Next" at bounding box center [952, 270] width 18 height 48
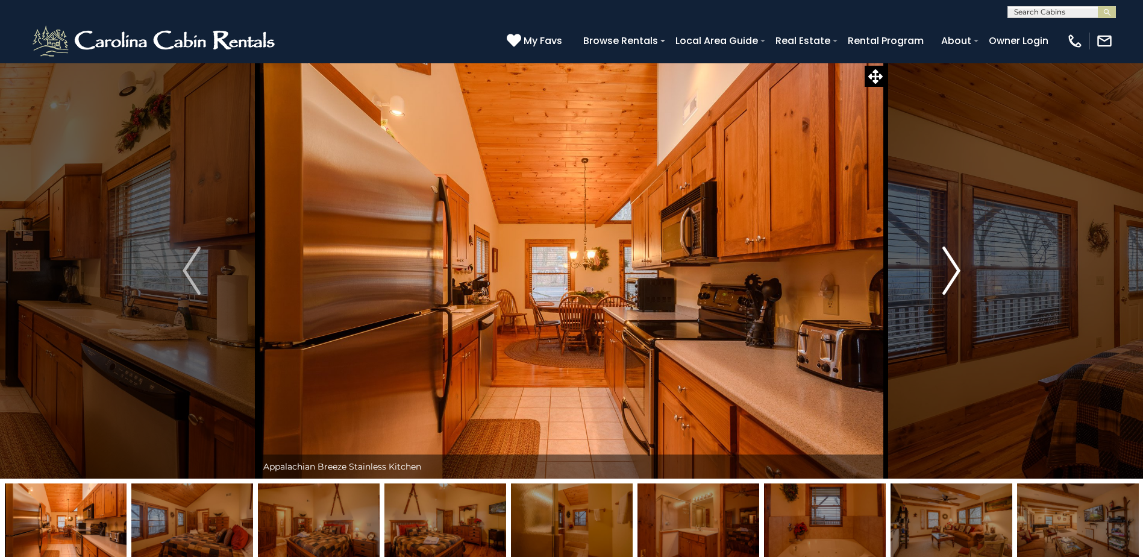
click at [959, 270] on img "Next" at bounding box center [952, 270] width 18 height 48
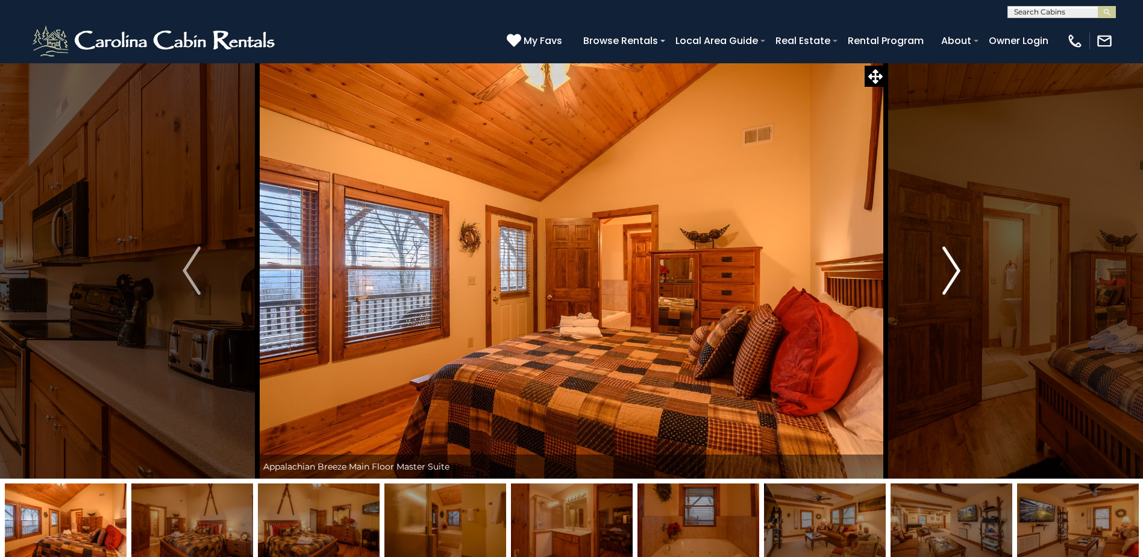
click at [959, 270] on img "Next" at bounding box center [952, 270] width 18 height 48
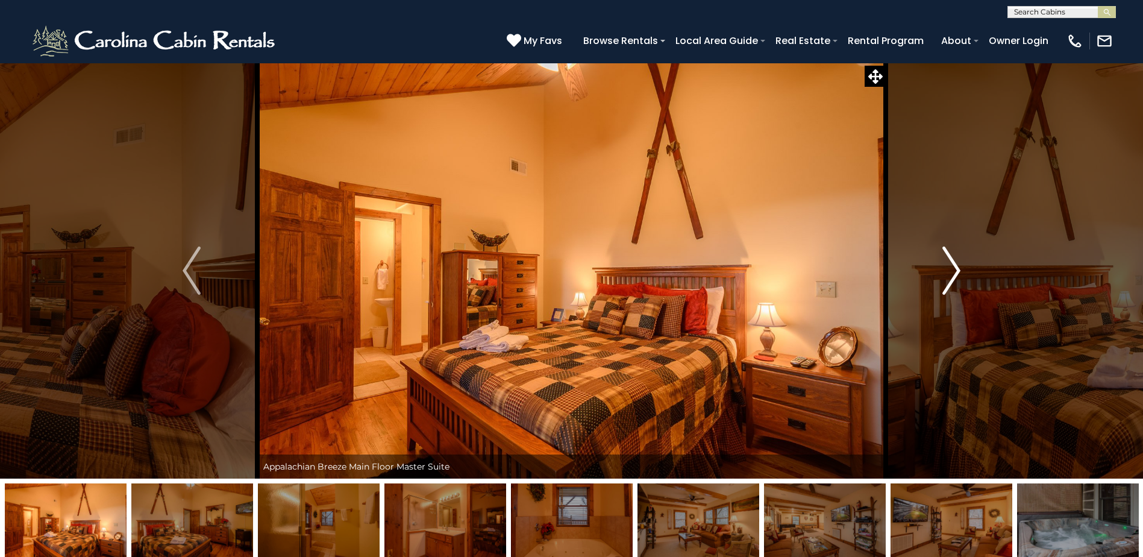
click at [959, 270] on img "Next" at bounding box center [952, 270] width 18 height 48
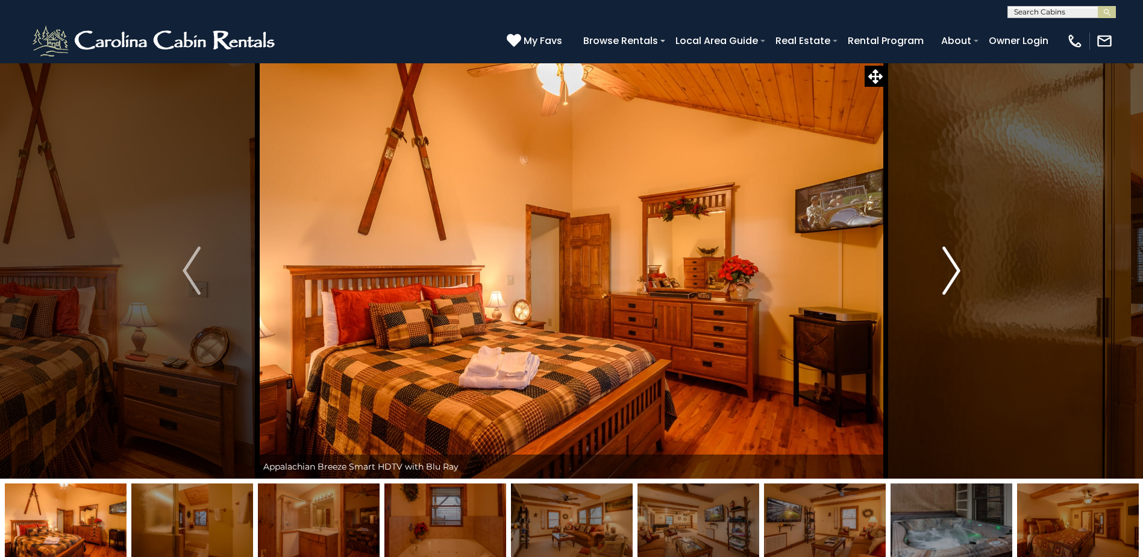
click at [959, 270] on img "Next" at bounding box center [952, 270] width 18 height 48
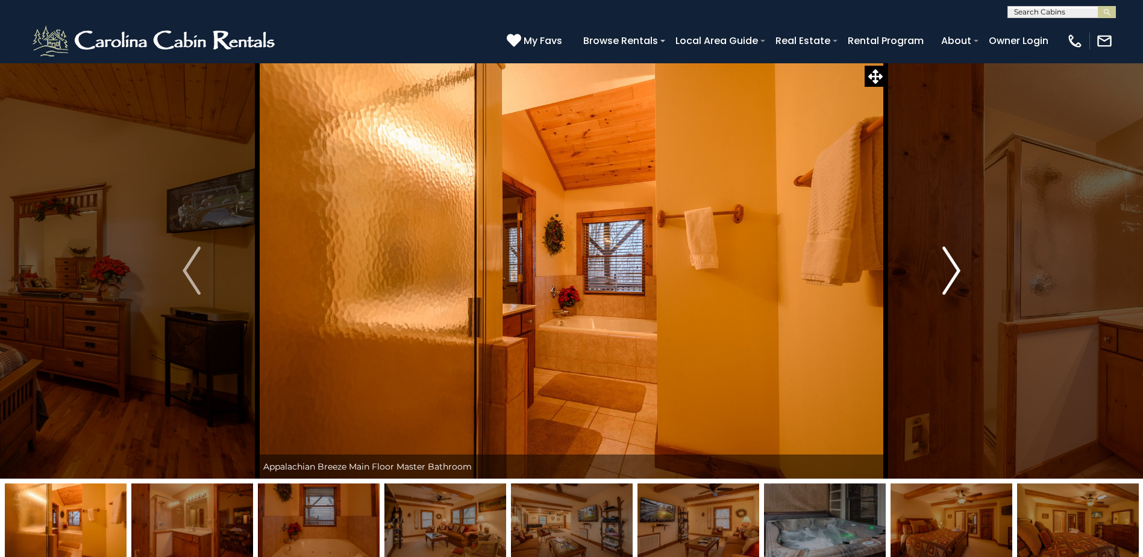
click at [959, 270] on img "Next" at bounding box center [952, 270] width 18 height 48
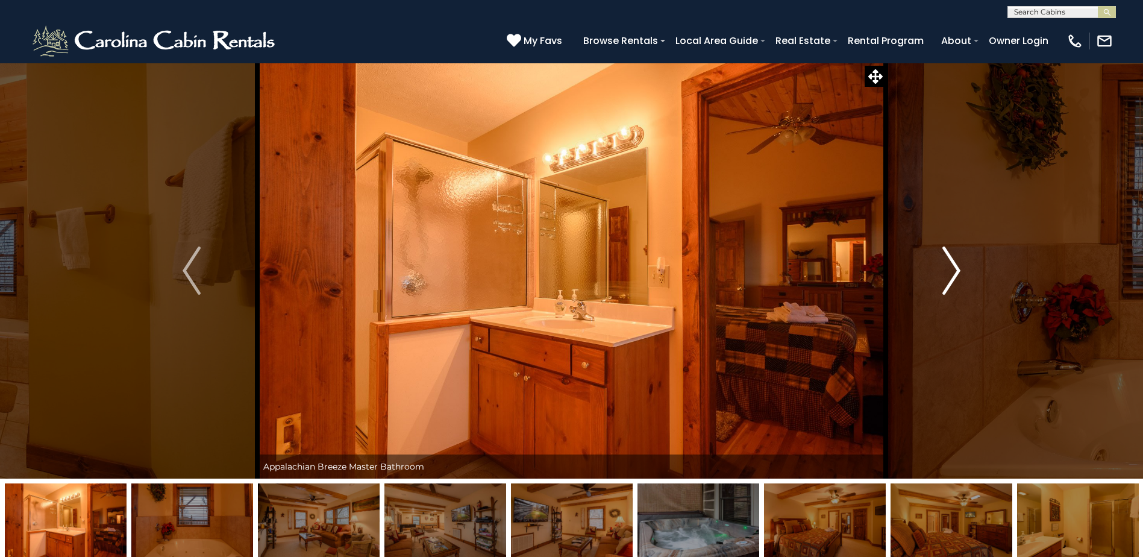
click at [959, 270] on img "Next" at bounding box center [952, 270] width 18 height 48
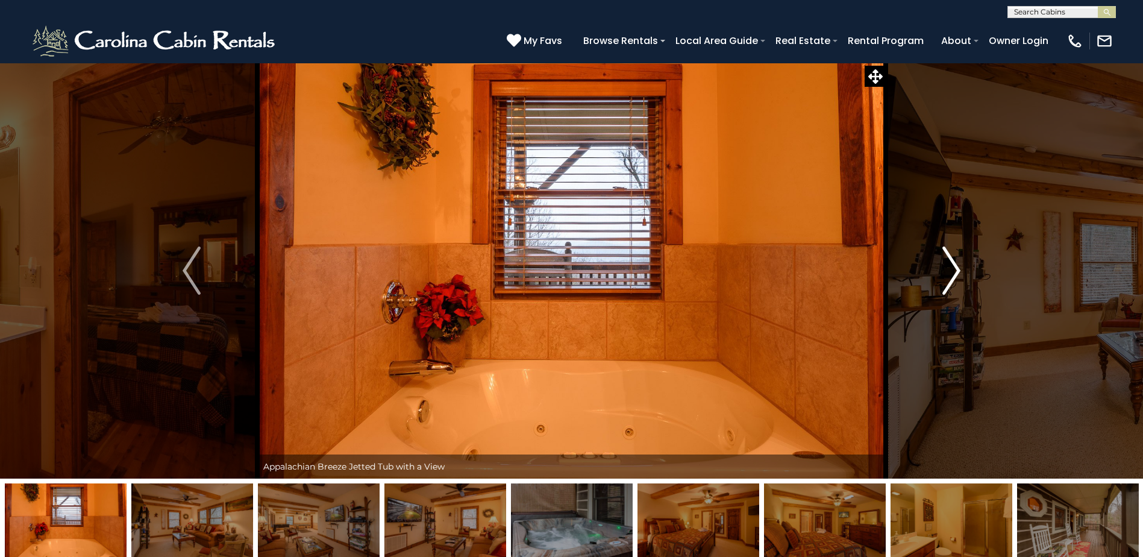
click at [959, 270] on img "Next" at bounding box center [952, 270] width 18 height 48
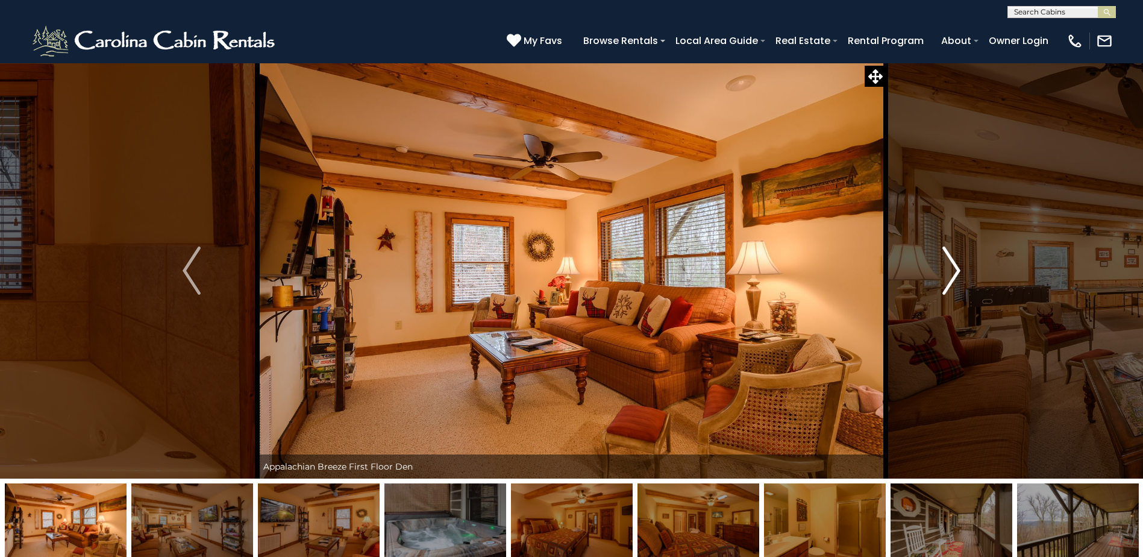
click at [959, 270] on img "Next" at bounding box center [952, 270] width 18 height 48
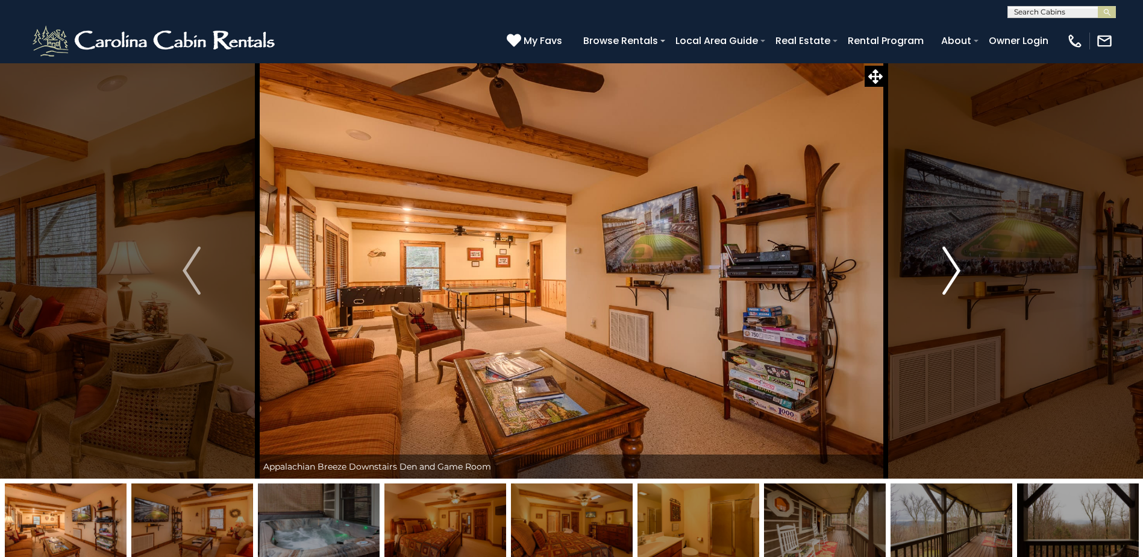
click at [959, 270] on img "Next" at bounding box center [952, 270] width 18 height 48
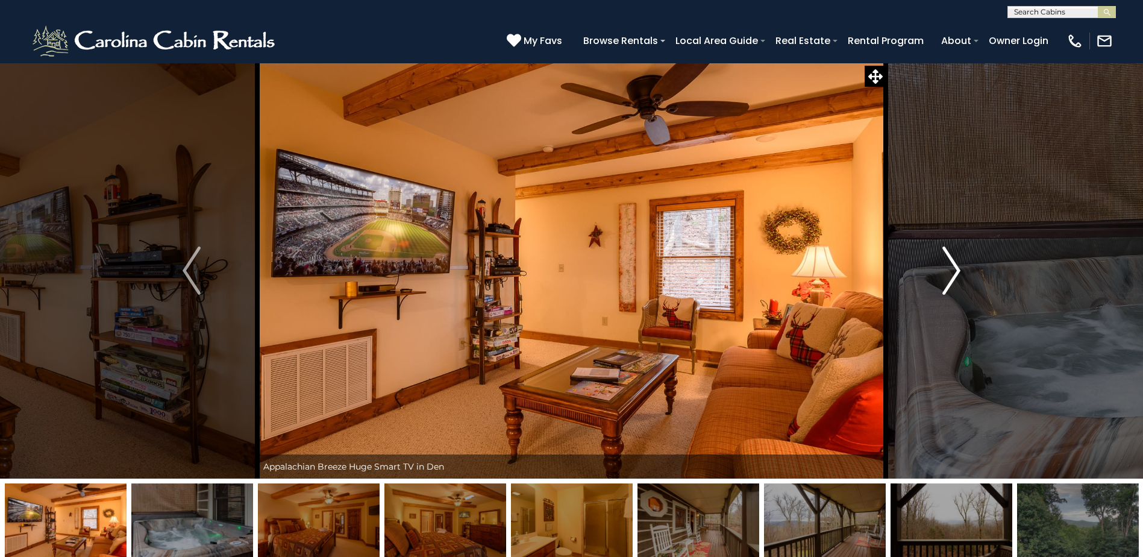
click at [959, 270] on img "Next" at bounding box center [952, 270] width 18 height 48
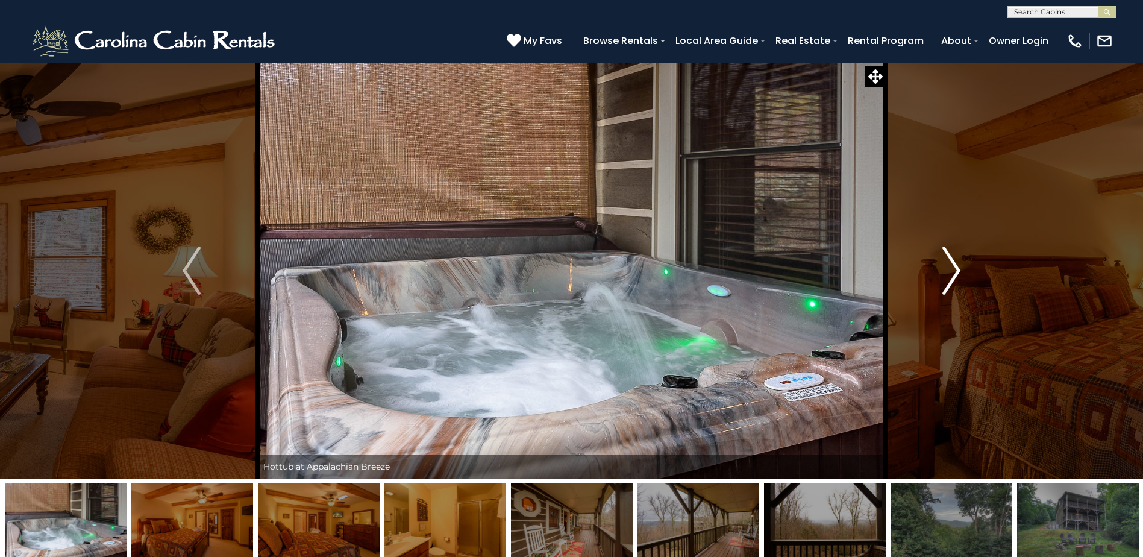
click at [959, 270] on img "Next" at bounding box center [952, 270] width 18 height 48
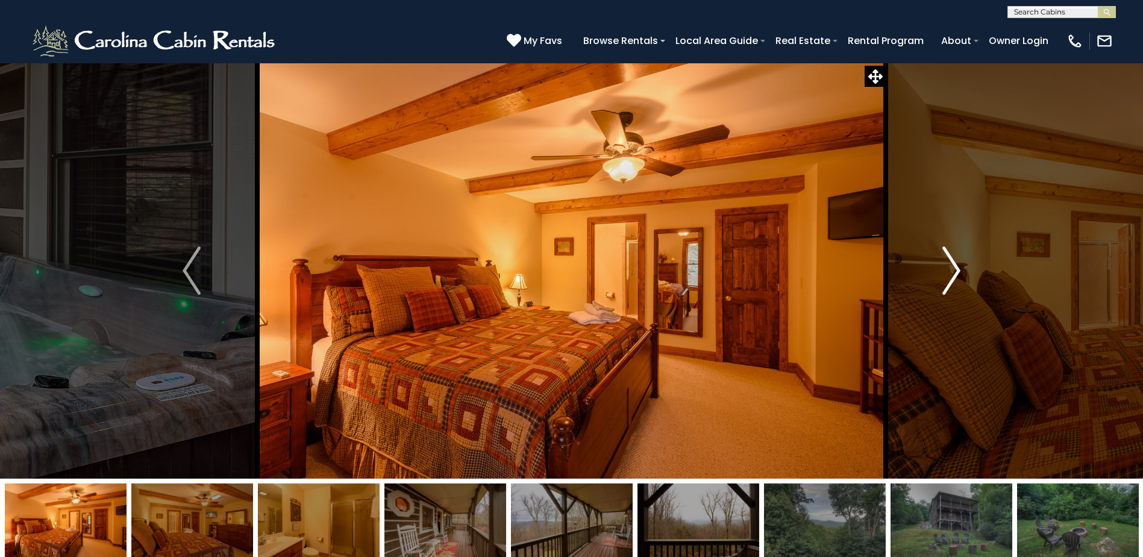
click at [959, 270] on img "Next" at bounding box center [952, 270] width 18 height 48
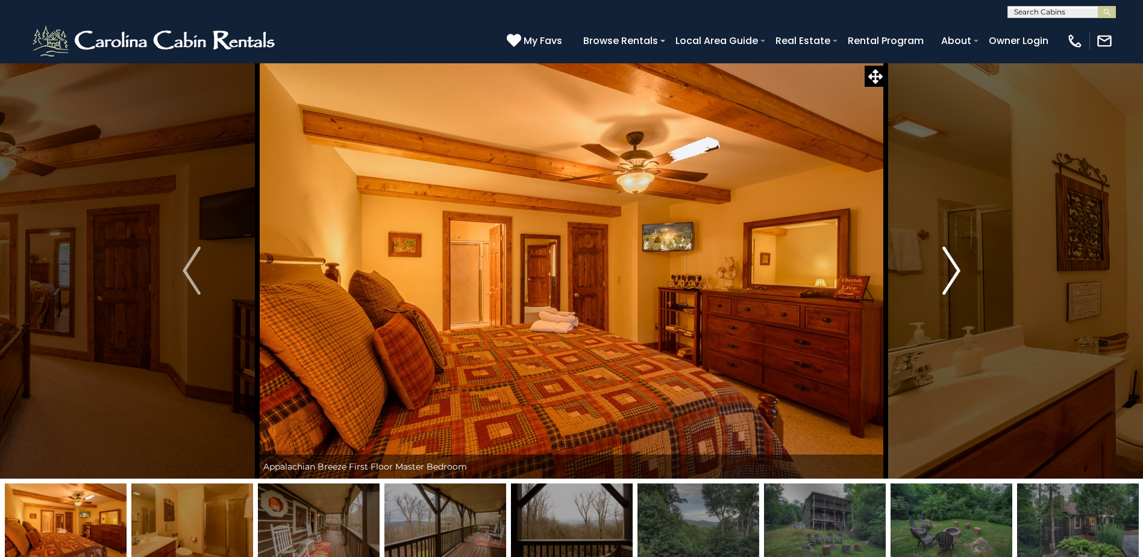
click at [959, 270] on img "Next" at bounding box center [952, 270] width 18 height 48
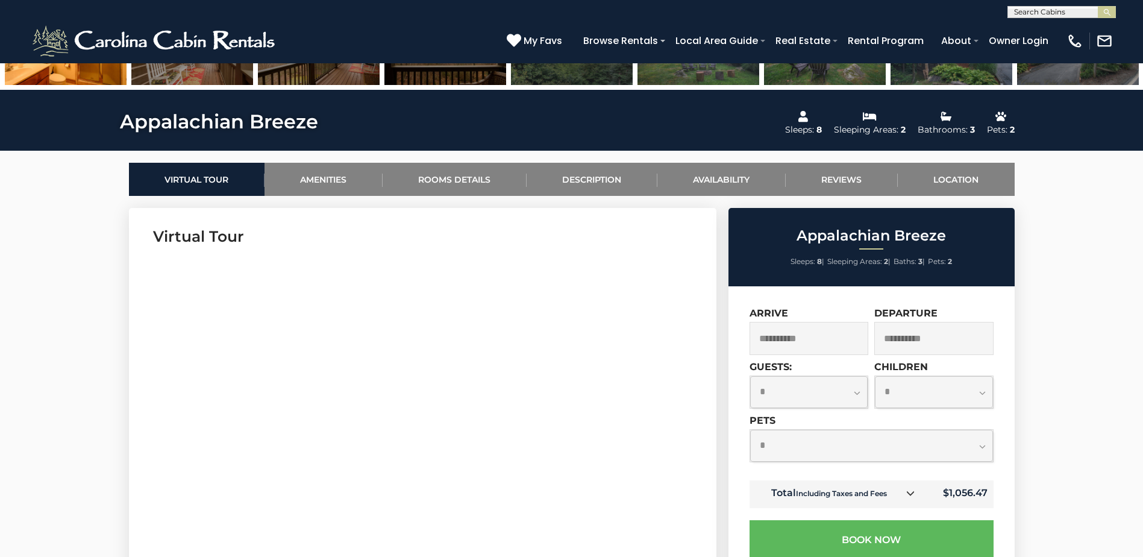
scroll to position [482, 0]
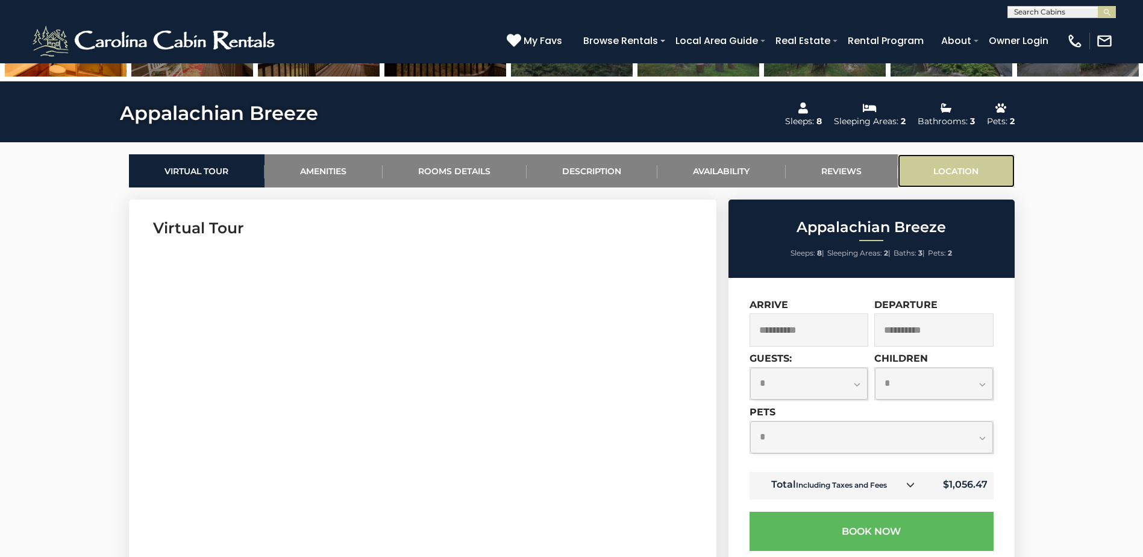
click at [965, 172] on link "Location" at bounding box center [956, 170] width 117 height 33
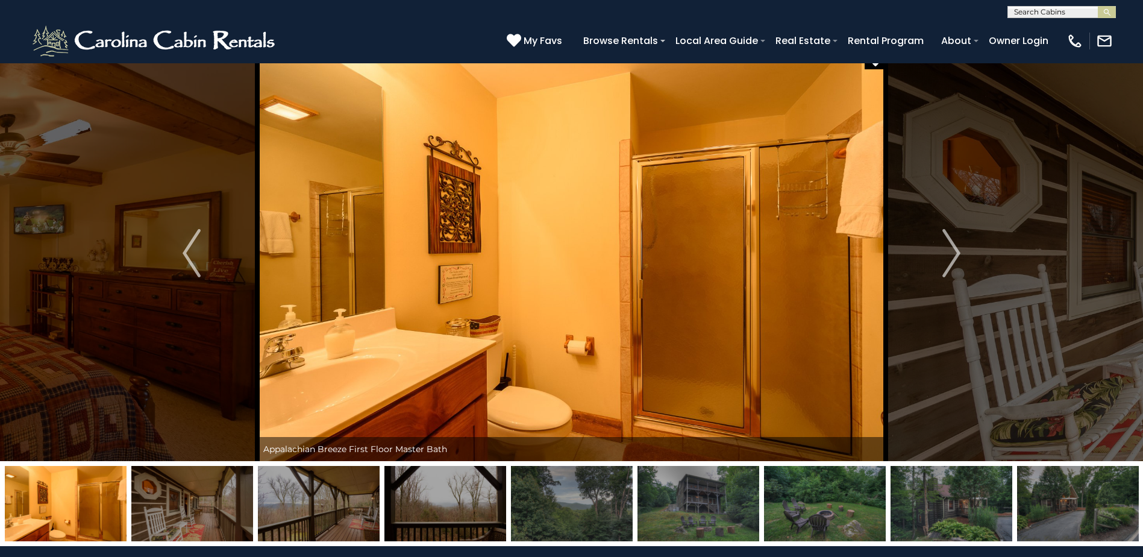
scroll to position [0, 0]
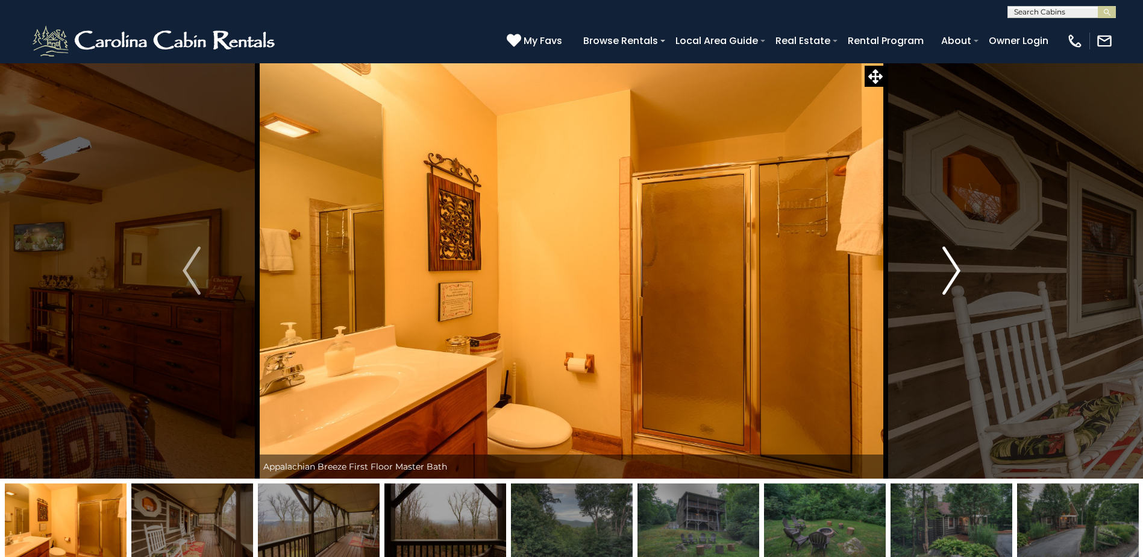
click at [956, 274] on img "Next" at bounding box center [952, 270] width 18 height 48
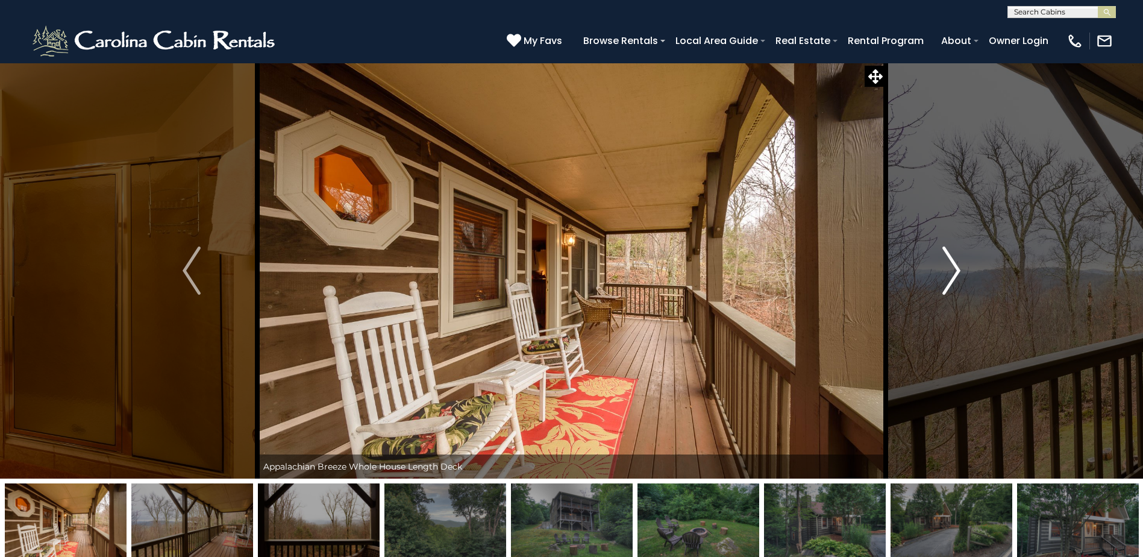
click at [956, 274] on img "Next" at bounding box center [952, 270] width 18 height 48
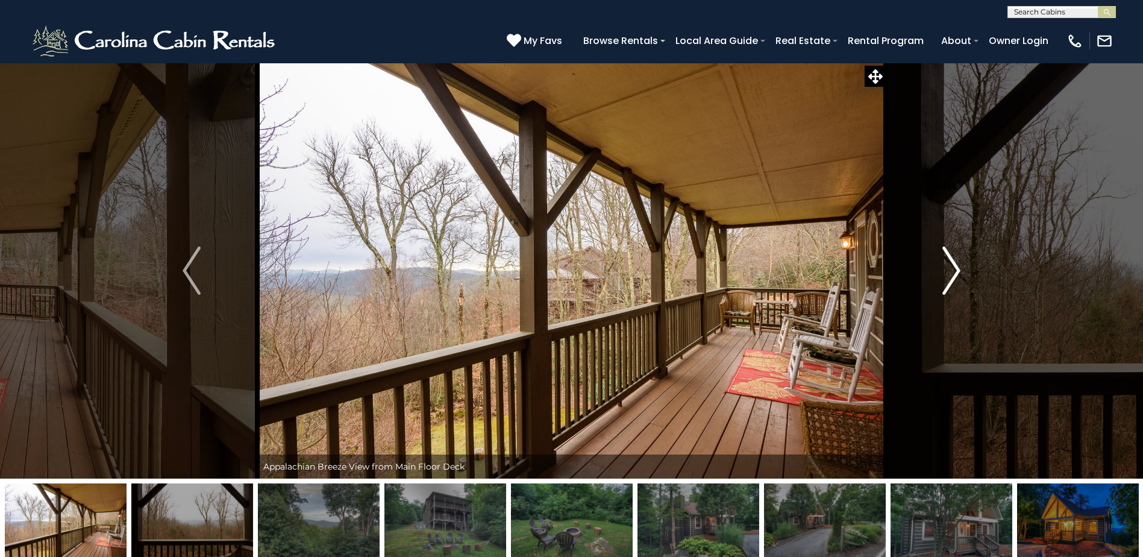
click at [956, 274] on img "Next" at bounding box center [952, 270] width 18 height 48
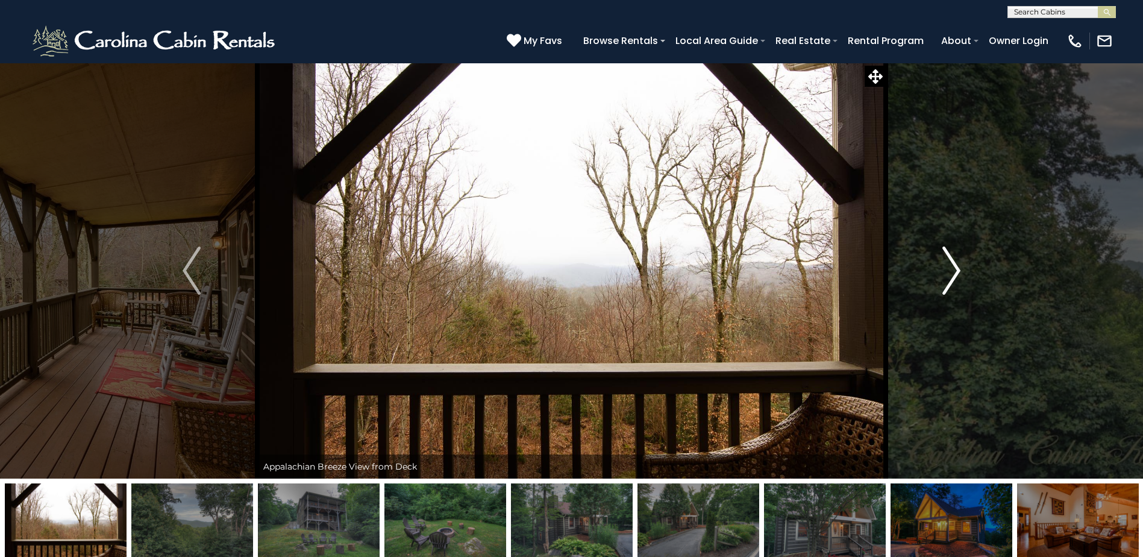
click at [956, 274] on img "Next" at bounding box center [952, 270] width 18 height 48
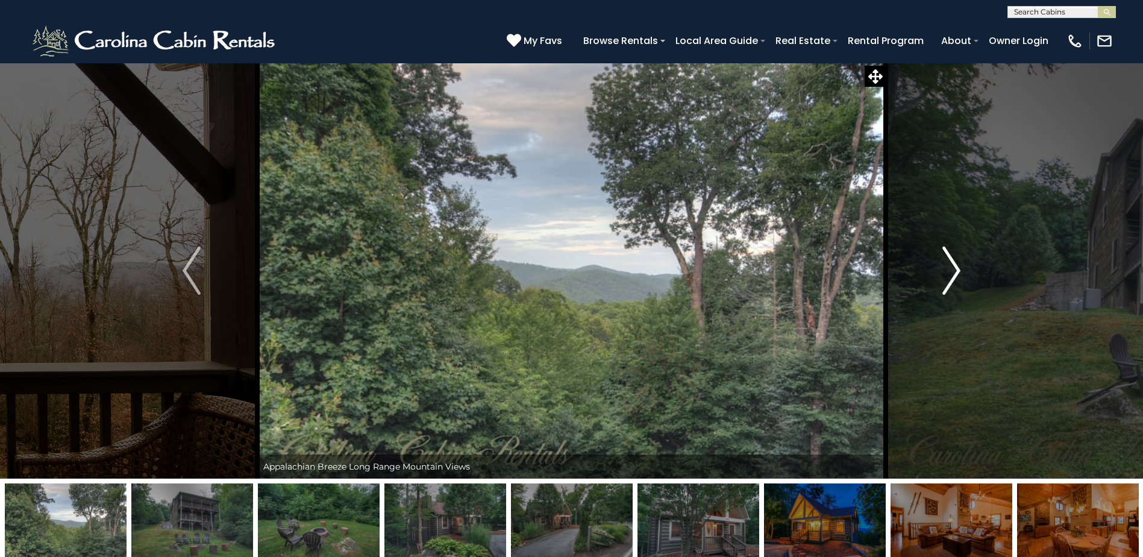
click at [956, 274] on img "Next" at bounding box center [952, 270] width 18 height 48
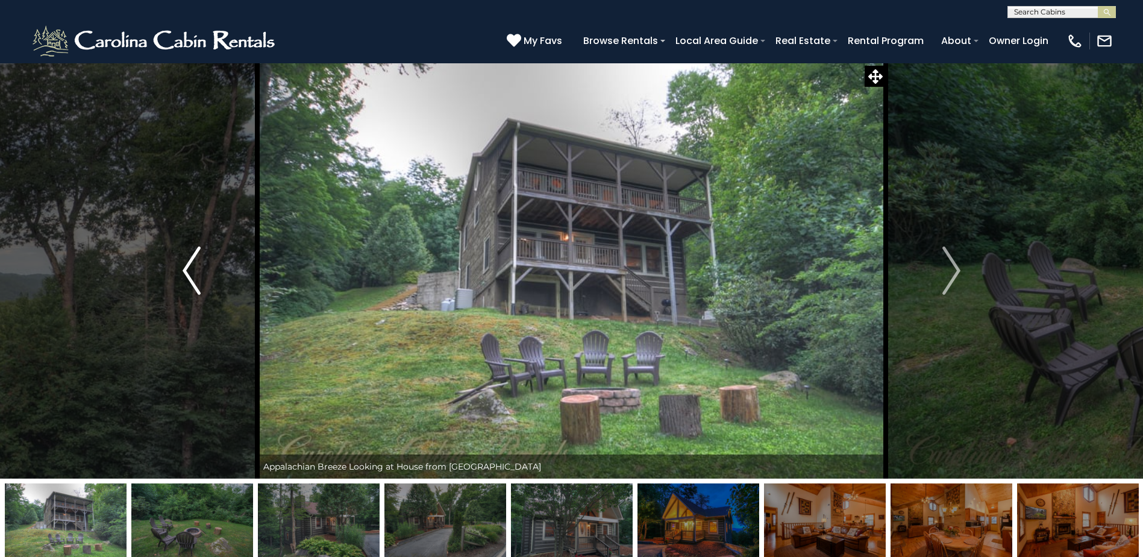
click at [189, 265] on img "Previous" at bounding box center [192, 270] width 18 height 48
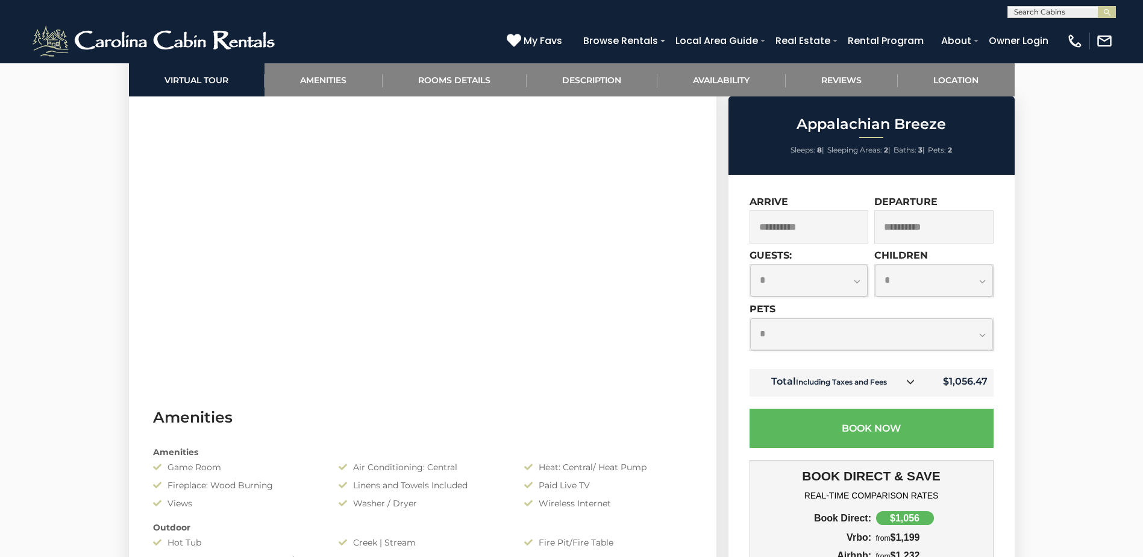
scroll to position [663, 0]
click at [913, 383] on icon at bounding box center [910, 381] width 8 height 8
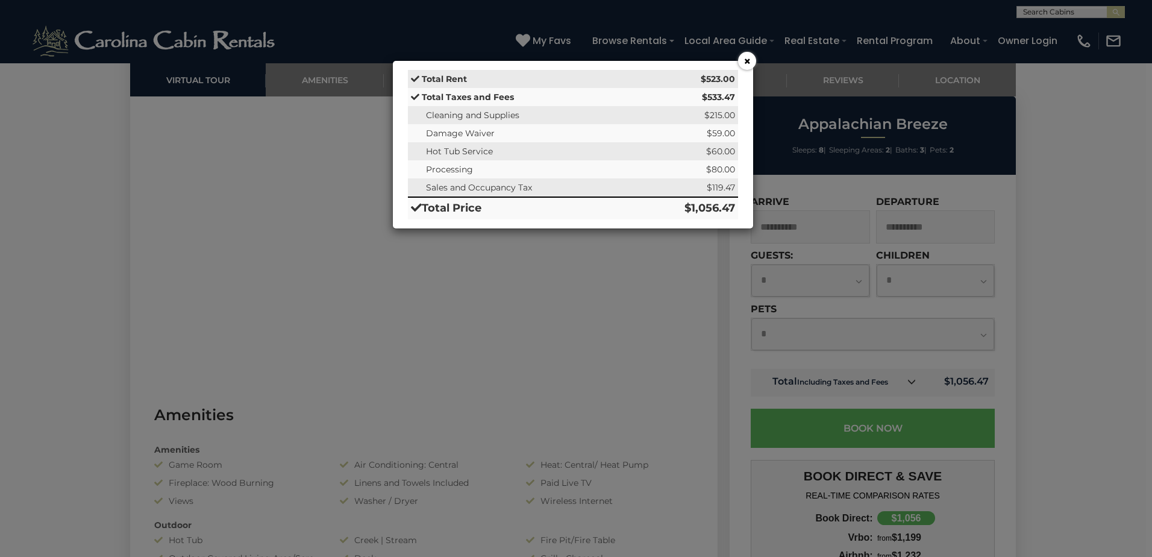
click at [745, 58] on button "×" at bounding box center [747, 61] width 18 height 18
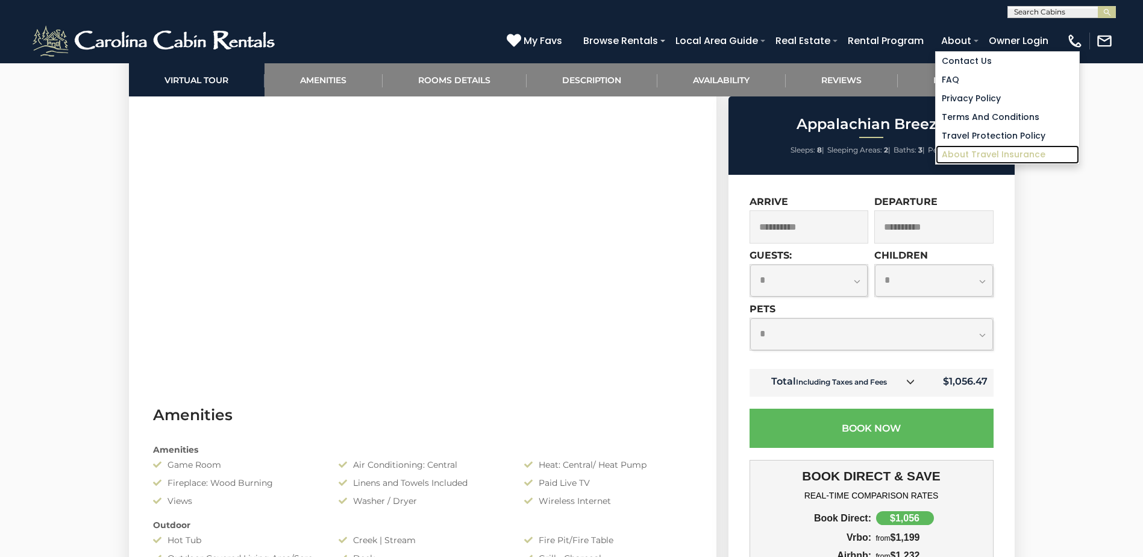
click at [988, 154] on link "About Travel Insurance" at bounding box center [1007, 154] width 143 height 19
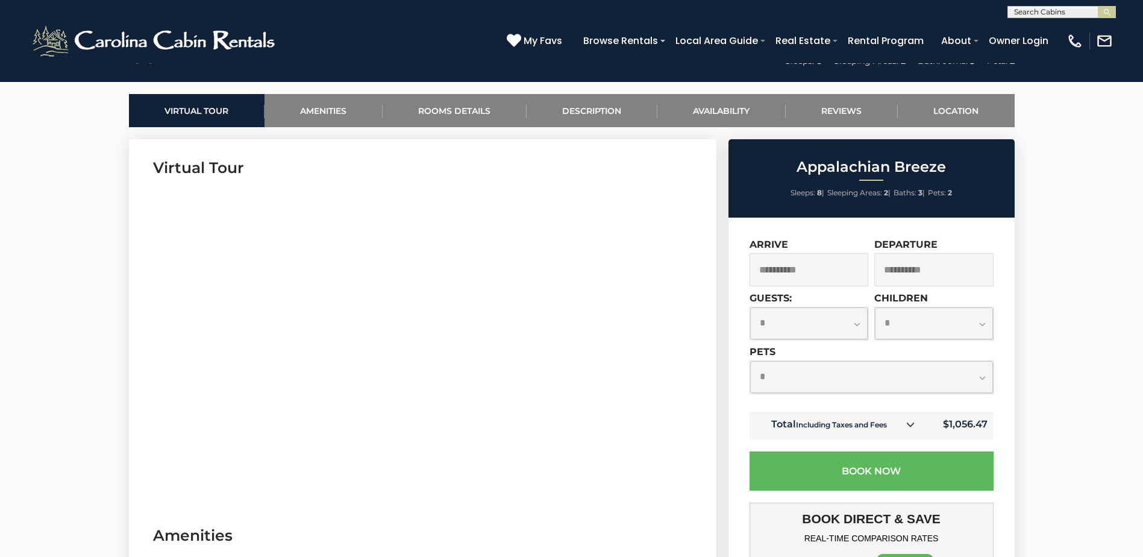
scroll to position [603, 0]
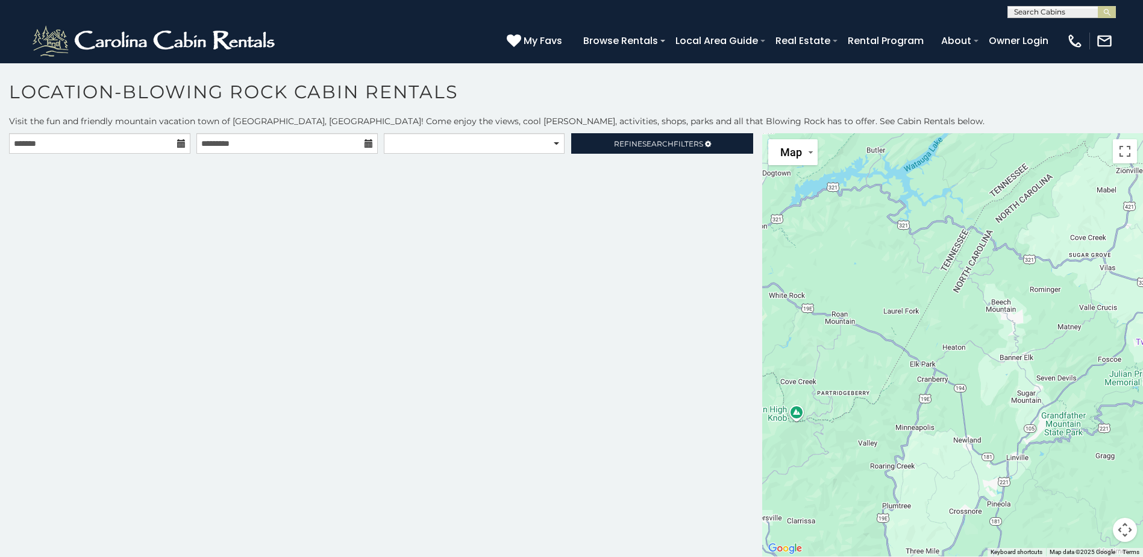
click at [178, 145] on icon at bounding box center [181, 143] width 8 height 8
click at [58, 141] on input "text" at bounding box center [99, 143] width 181 height 20
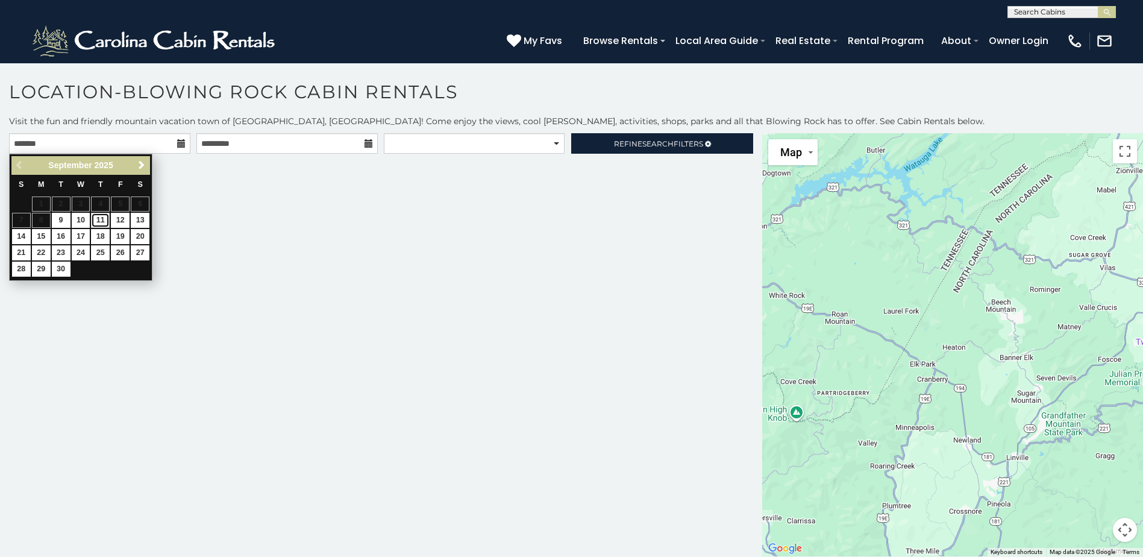
click at [98, 221] on link "11" at bounding box center [100, 220] width 19 height 15
type input "**********"
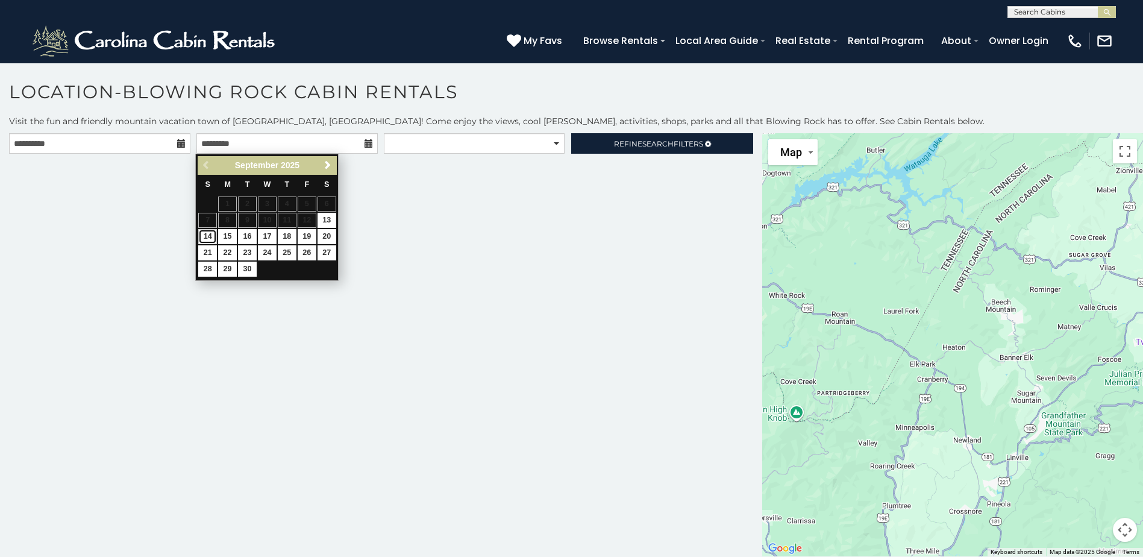
click at [211, 236] on link "14" at bounding box center [207, 236] width 19 height 15
type input "**********"
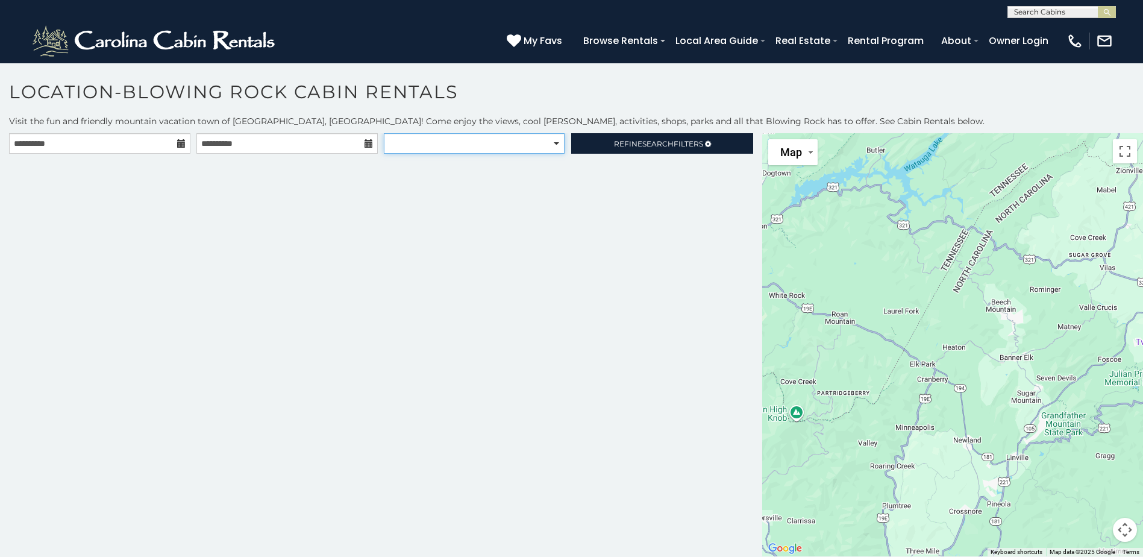
click at [557, 140] on select "**********" at bounding box center [474, 143] width 180 height 20
click at [623, 245] on div "**********" at bounding box center [381, 344] width 762 height 423
click at [681, 147] on span "Refine Search Filters" at bounding box center [658, 143] width 89 height 9
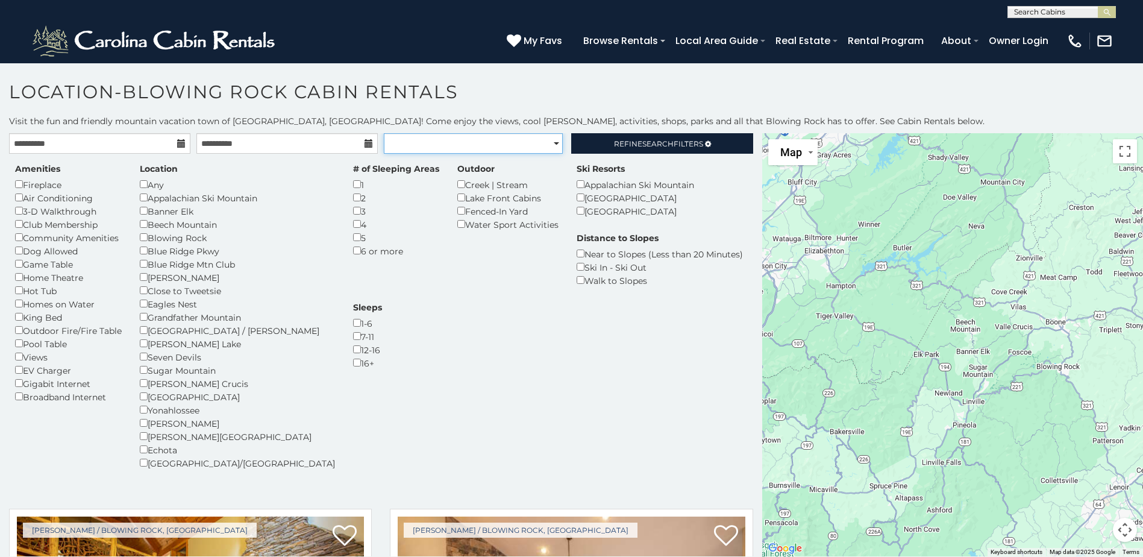
click at [552, 143] on select "**********" at bounding box center [473, 143] width 179 height 20
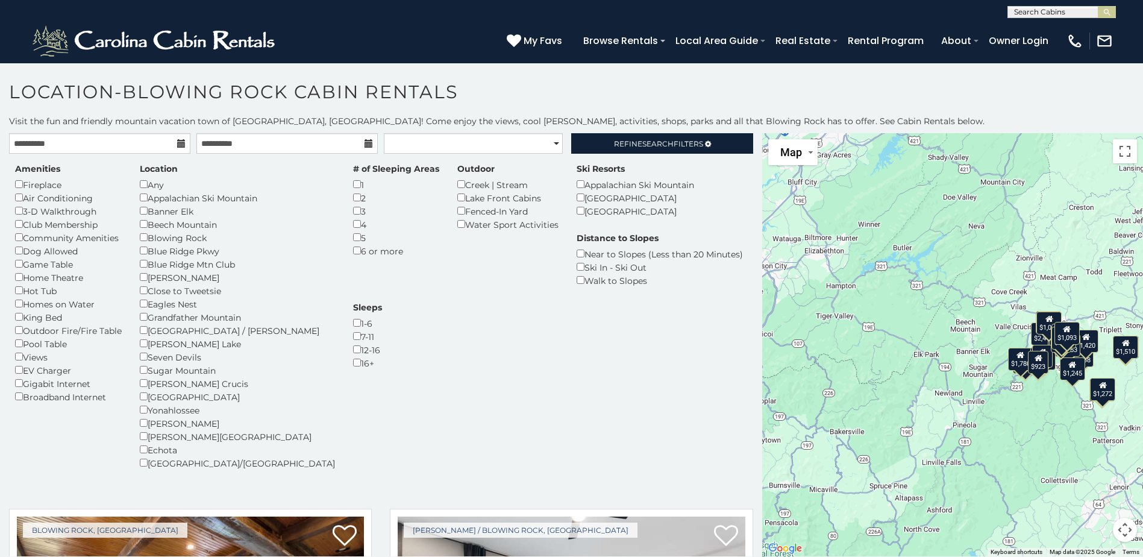
click at [331, 328] on div "Amenities Fireplace Air Conditioning 3-D Walkthrough Club Membership Community …" at bounding box center [381, 323] width 750 height 321
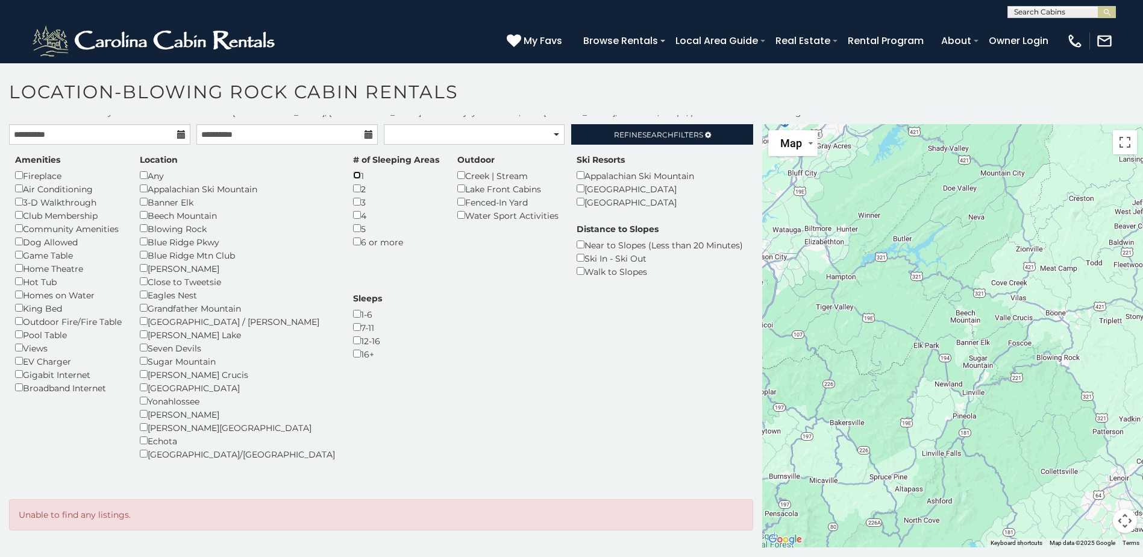
scroll to position [11, 0]
